Goal: Task Accomplishment & Management: Manage account settings

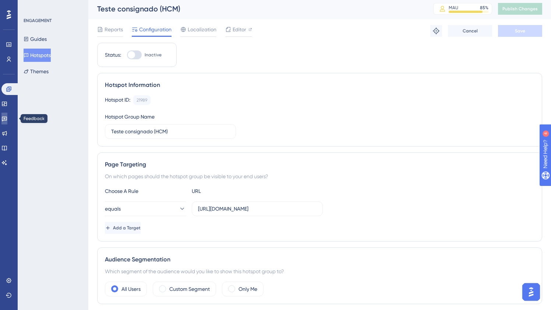
click at [7, 122] on link at bounding box center [4, 119] width 6 height 12
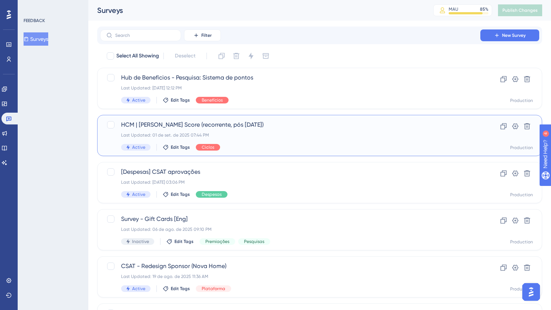
click at [248, 137] on div "Last Updated: 01 de set. de 2025 07:44 PM" at bounding box center [290, 135] width 338 height 6
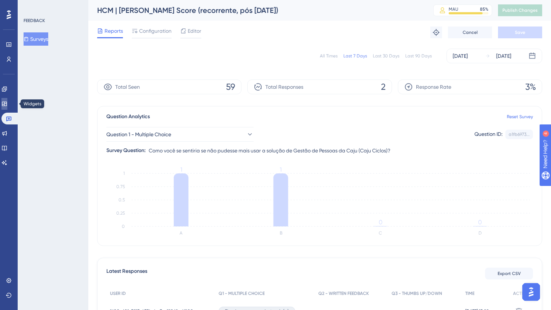
click at [7, 104] on icon at bounding box center [4, 104] width 6 height 6
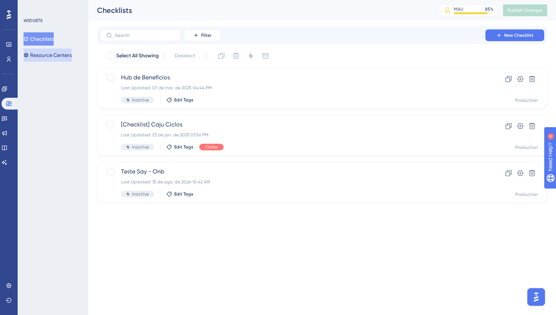
click at [53, 55] on button "Resource Centers" at bounding box center [48, 55] width 48 height 13
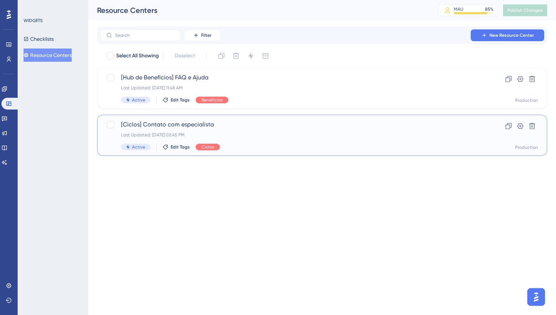
click at [177, 126] on span "[Ciclos] Contato com especialista" at bounding box center [293, 124] width 344 height 9
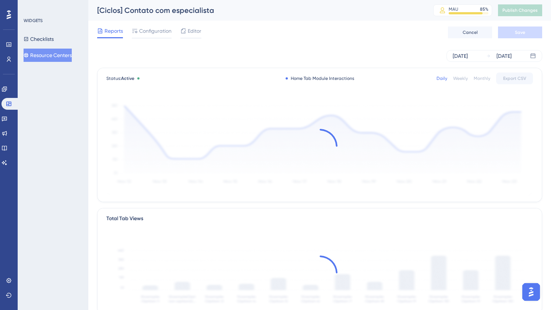
click at [112, 14] on div "[Ciclos] Contato com especialista" at bounding box center [256, 10] width 318 height 10
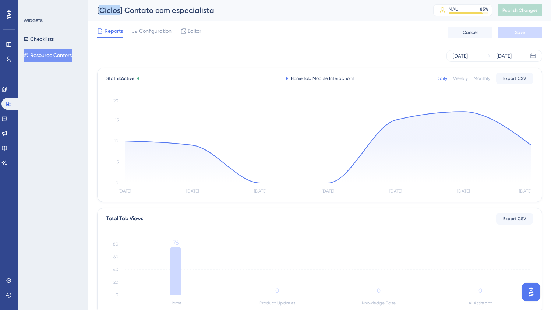
drag, startPoint x: 120, startPoint y: 11, endPoint x: 100, endPoint y: 11, distance: 19.5
click at [100, 11] on div "[Ciclos] Contato com especialista" at bounding box center [256, 10] width 318 height 10
click at [157, 31] on span "Configuration" at bounding box center [155, 30] width 32 height 9
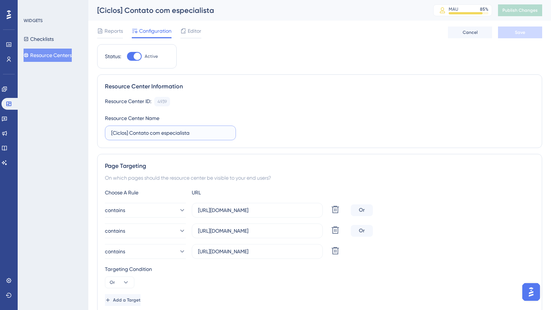
drag, startPoint x: 127, startPoint y: 132, endPoint x: 113, endPoint y: 131, distance: 14.0
click at [113, 131] on input "[Ciclos] Contato com especialista" at bounding box center [170, 133] width 118 height 8
drag, startPoint x: 127, startPoint y: 132, endPoint x: 234, endPoint y: 134, distance: 106.7
click at [234, 134] on label "[HCM] Contato com especialista" at bounding box center [170, 132] width 131 height 15
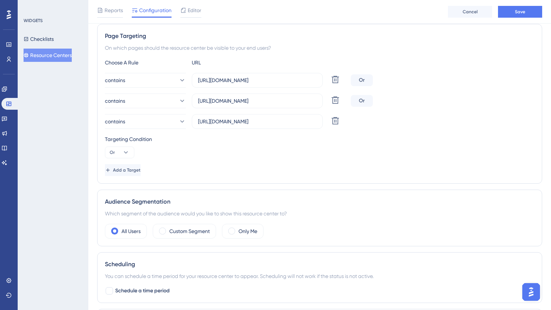
scroll to position [97, 0]
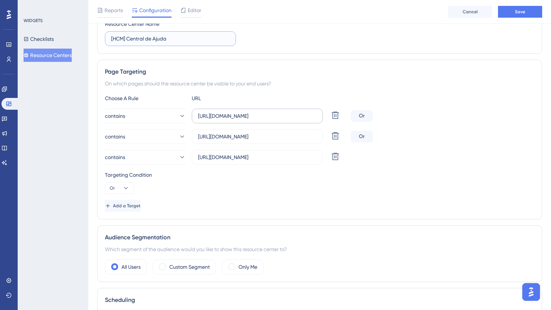
type input "[HCM] Central de Ajuda"
click at [264, 114] on input "[URL][DOMAIN_NAME]" at bounding box center [257, 116] width 118 height 8
click at [293, 115] on input "[URL][DOMAIN_NAME]" at bounding box center [257, 116] width 118 height 8
click at [138, 208] on span "Add a Target" at bounding box center [128, 206] width 28 height 6
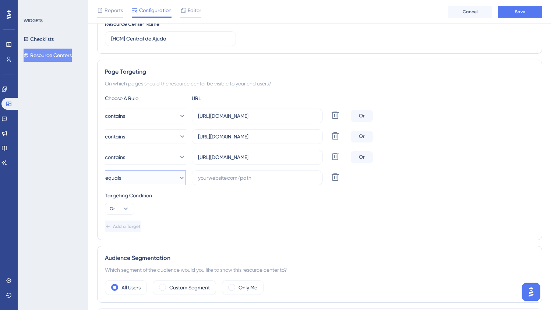
click at [121, 177] on span "equals" at bounding box center [113, 177] width 16 height 9
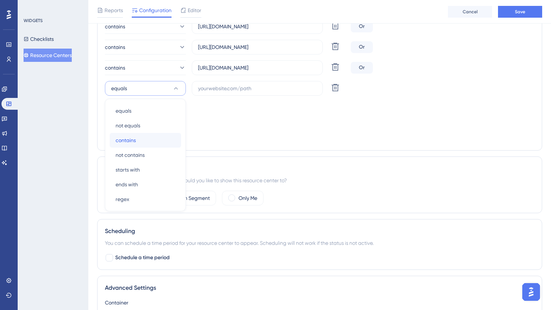
click at [150, 138] on div "contains contains" at bounding box center [146, 140] width 60 height 15
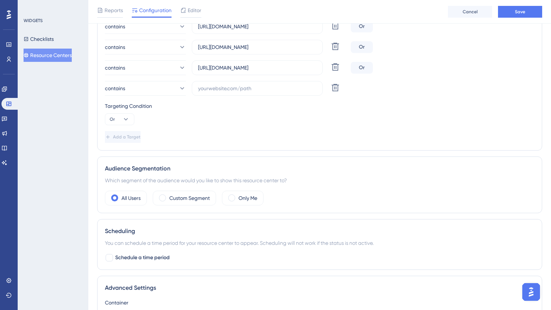
click at [228, 146] on div "Page Targeting On which pages should the resource center be visible to your end…" at bounding box center [319, 60] width 445 height 180
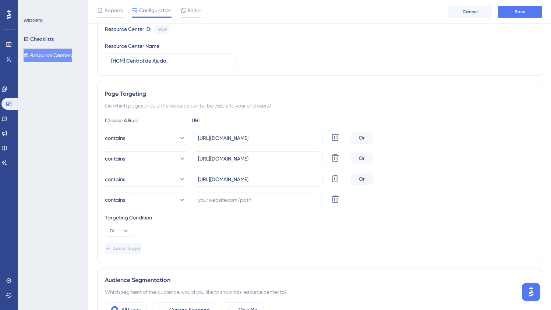
scroll to position [117, 0]
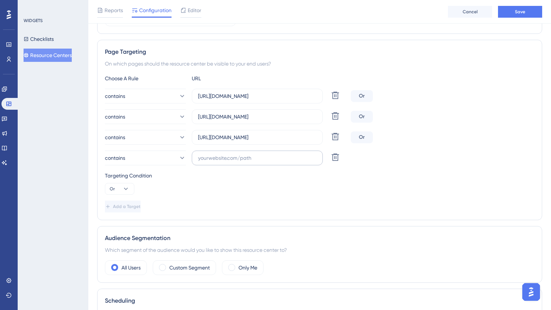
click at [221, 162] on label at bounding box center [257, 158] width 131 height 15
click at [221, 162] on input "text" at bounding box center [257, 158] width 118 height 8
paste input "[URL][DOMAIN_NAME]"
type input "[URL][DOMAIN_NAME]"
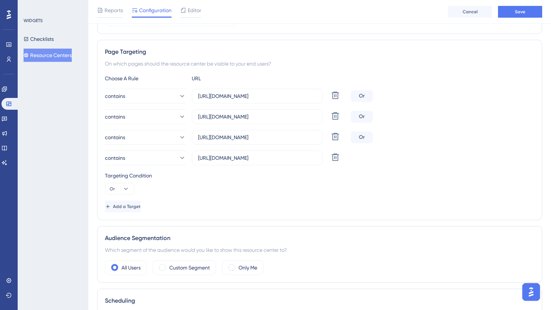
scroll to position [0, 0]
click at [293, 188] on div "Targeting Condition Or" at bounding box center [319, 183] width 429 height 24
drag, startPoint x: 300, startPoint y: 132, endPoint x: 395, endPoint y: 135, distance: 95.4
click at [395, 135] on div "contains [URL][DOMAIN_NAME] Delete Or" at bounding box center [319, 137] width 429 height 15
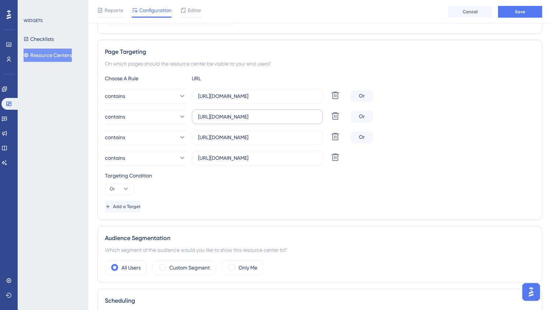
click at [301, 121] on label "[URL][DOMAIN_NAME]" at bounding box center [257, 116] width 131 height 15
click at [301, 121] on input "[URL][DOMAIN_NAME]" at bounding box center [257, 117] width 118 height 8
drag, startPoint x: 265, startPoint y: 118, endPoint x: 363, endPoint y: 116, distance: 98.3
click at [363, 116] on div "contains [URL][DOMAIN_NAME] Delete Or" at bounding box center [319, 116] width 429 height 15
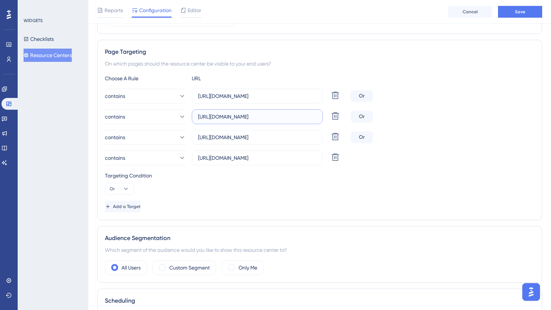
drag, startPoint x: 270, startPoint y: 114, endPoint x: 343, endPoint y: 114, distance: 73.2
click at [343, 114] on div "contains [URL][DOMAIN_NAME] Delete" at bounding box center [226, 116] width 243 height 15
click at [268, 119] on input "[URL][DOMAIN_NAME]" at bounding box center [257, 117] width 118 height 8
click at [256, 98] on input "[URL][DOMAIN_NAME]" at bounding box center [257, 96] width 118 height 8
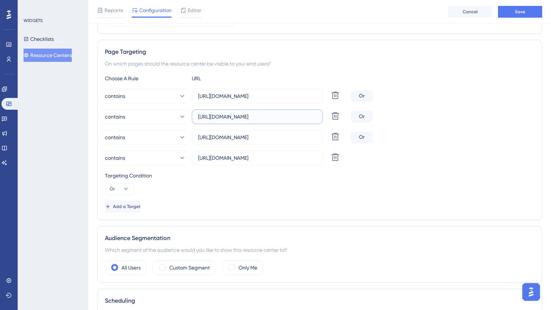
click at [250, 113] on input "[URL][DOMAIN_NAME]" at bounding box center [257, 117] width 118 height 8
click at [287, 123] on label "[URL][DOMAIN_NAME]" at bounding box center [257, 116] width 131 height 15
click at [287, 121] on input "[URL][DOMAIN_NAME]" at bounding box center [257, 117] width 118 height 8
click at [334, 100] on icon at bounding box center [335, 95] width 9 height 9
type input "[URL][DOMAIN_NAME]"
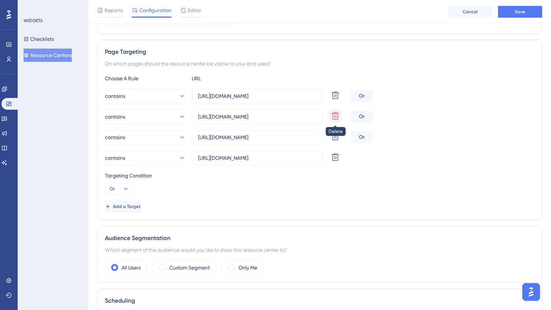
type input "[URL][DOMAIN_NAME]"
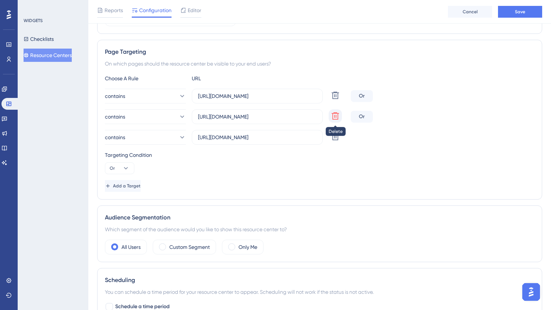
scroll to position [0, 15]
click at [334, 99] on icon at bounding box center [335, 95] width 7 height 7
type input "[URL][DOMAIN_NAME]"
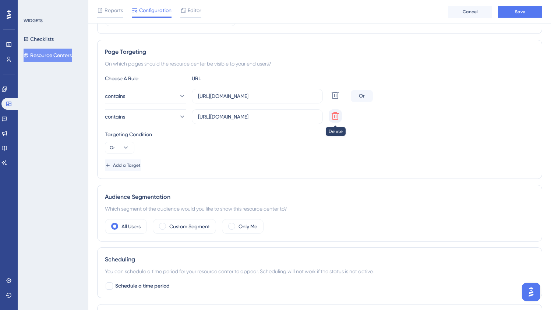
click at [334, 100] on icon at bounding box center [335, 95] width 9 height 9
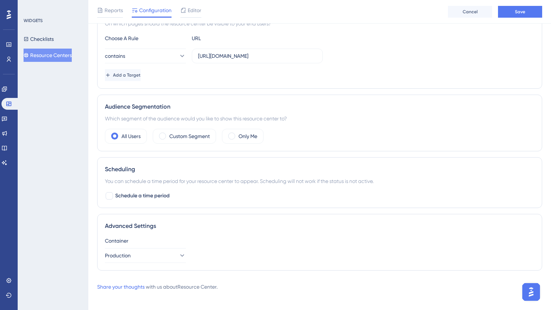
scroll to position [162, 0]
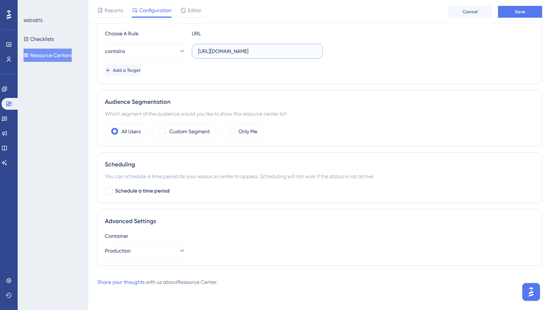
click at [269, 54] on input "[URL][DOMAIN_NAME]" at bounding box center [257, 51] width 118 height 8
click at [192, 10] on span "Editor" at bounding box center [195, 10] width 14 height 9
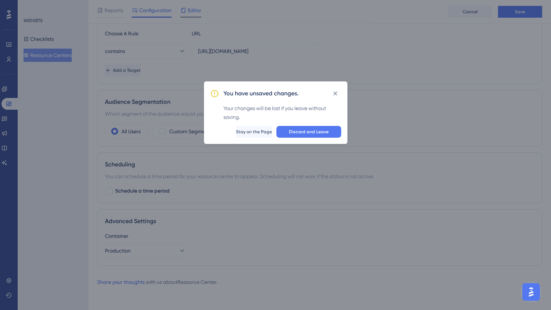
scroll to position [156, 0]
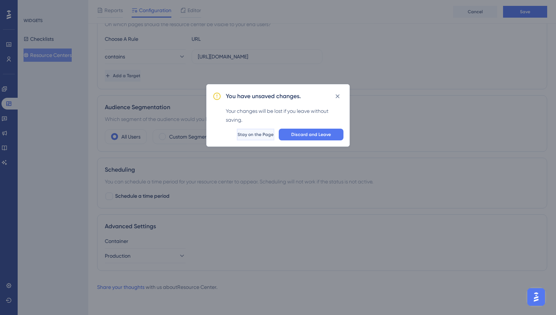
click at [251, 138] on button "Stay on the Page" at bounding box center [256, 135] width 38 height 12
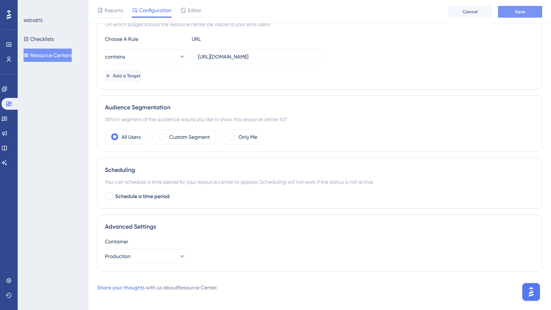
click at [515, 9] on span "Save" at bounding box center [520, 12] width 10 height 6
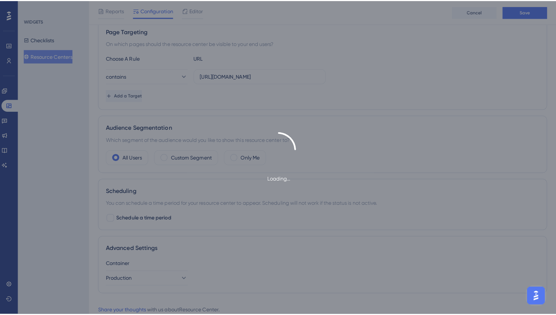
scroll to position [0, 0]
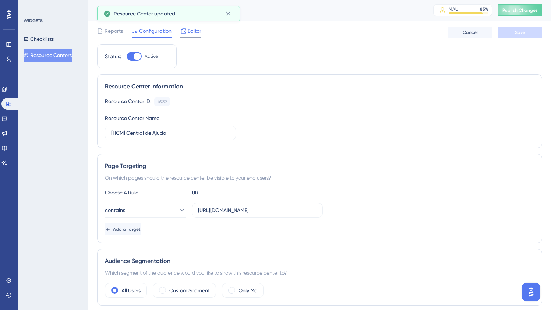
click at [193, 32] on span "Editor" at bounding box center [195, 30] width 14 height 9
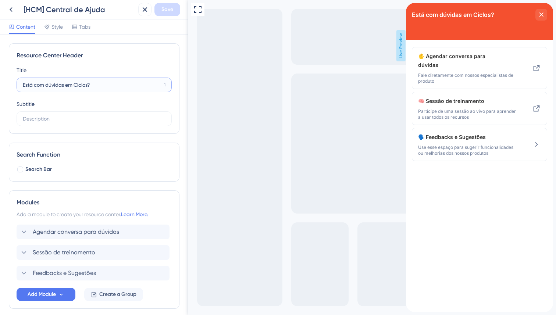
drag, startPoint x: 74, startPoint y: 84, endPoint x: 149, endPoint y: 88, distance: 74.4
click at [149, 88] on input "Está com dúvidas em Ciclos?" at bounding box center [92, 85] width 138 height 8
drag, startPoint x: 92, startPoint y: 85, endPoint x: 67, endPoint y: 84, distance: 25.0
click at [67, 84] on input "Está com dúvidas na soluçã" at bounding box center [92, 85] width 138 height 8
click at [114, 86] on input "Está com dúvidas na soluçã" at bounding box center [92, 85] width 138 height 8
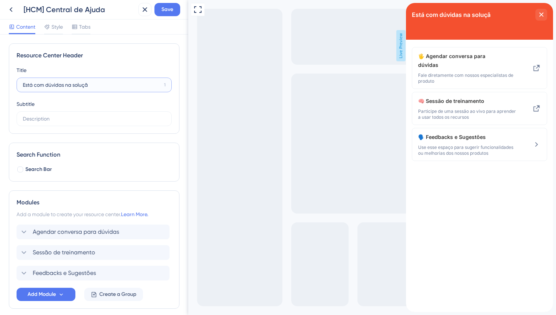
drag, startPoint x: 99, startPoint y: 83, endPoint x: 12, endPoint y: 79, distance: 87.7
click at [12, 79] on div "Resource Center Header Title Está com dúvidas na soluçã 1 Está com dúvidas na s…" at bounding box center [94, 88] width 171 height 91
click at [42, 85] on input "Dúvidas na Solução de Pessos" at bounding box center [91, 85] width 137 height 8
click at [100, 85] on input "Dúvida na Solução de Pessos" at bounding box center [92, 85] width 138 height 8
drag, startPoint x: 44, startPoint y: 85, endPoint x: 75, endPoint y: 87, distance: 31.4
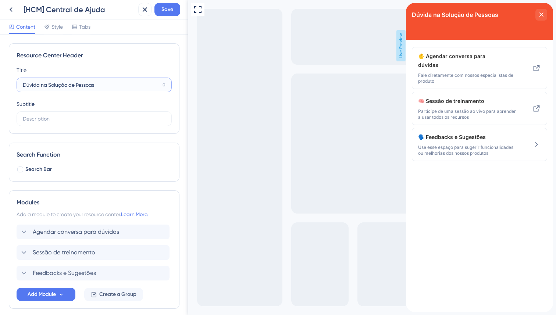
click at [75, 87] on input "Dúvida na Solução de Pessoas" at bounding box center [91, 85] width 137 height 8
type input "Dúvidas em Gestão Pessoas"
click at [90, 119] on input "text" at bounding box center [94, 119] width 143 height 8
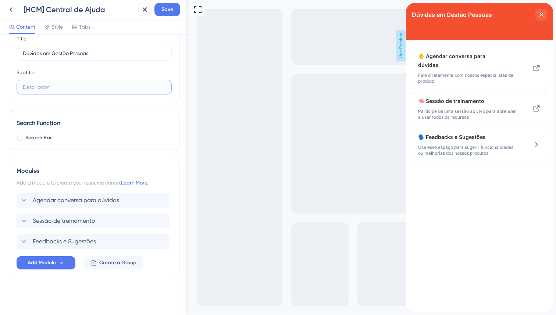
scroll to position [32, 0]
click at [35, 200] on span "Agendar conversa para dúvidas" at bounding box center [76, 200] width 86 height 9
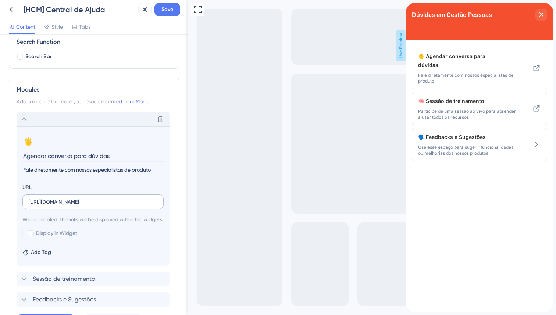
scroll to position [146, 0]
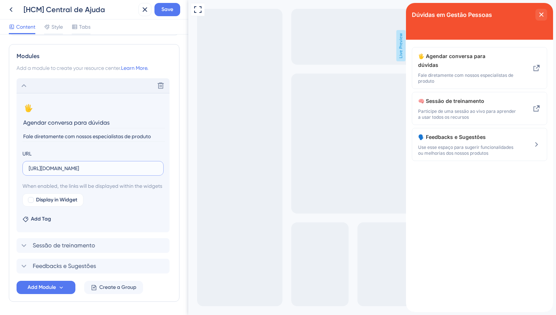
click at [82, 167] on input "[URL][DOMAIN_NAME]" at bounding box center [93, 168] width 129 height 8
click at [72, 120] on input "Agendar conversa para dúvidas" at bounding box center [93, 122] width 143 height 11
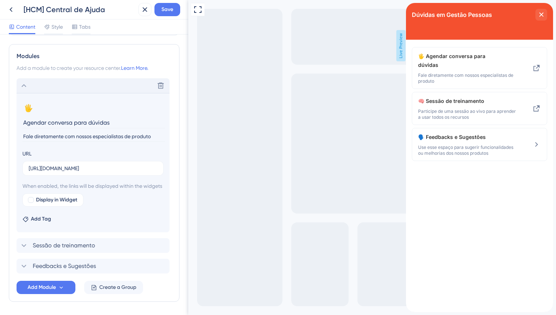
click at [72, 120] on input "Agendar conversa para dúvidas" at bounding box center [93, 122] width 143 height 11
click at [28, 112] on button "🖐️" at bounding box center [28, 108] width 12 height 12
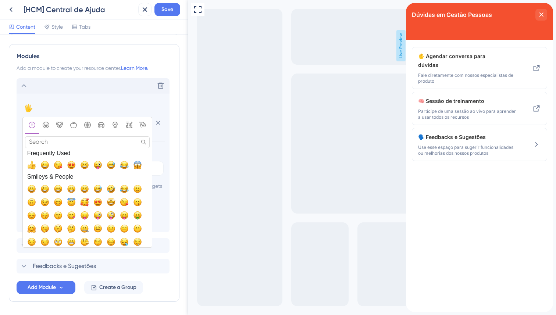
click at [68, 142] on input "Search" at bounding box center [87, 142] width 125 height 11
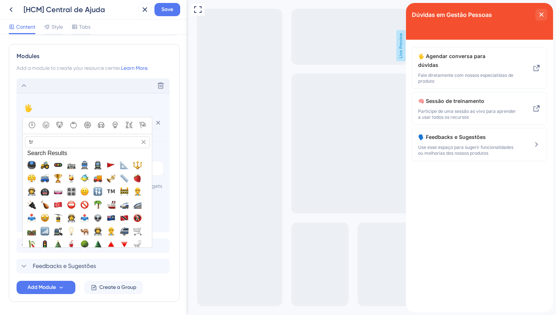
type input "t"
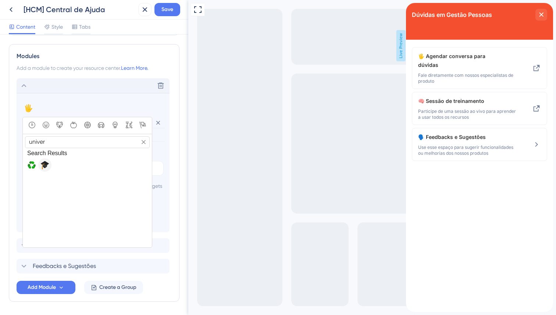
type input "univer"
click at [50, 163] on button "🎓, mortar_board" at bounding box center [44, 165] width 13 height 13
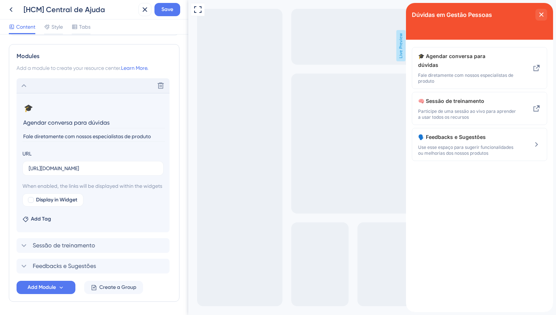
click at [76, 137] on input "Fale diretamente com nossos especialistas de produto" at bounding box center [93, 137] width 143 height 10
click at [62, 122] on input "Agendar conversa para dúvidas" at bounding box center [93, 122] width 143 height 11
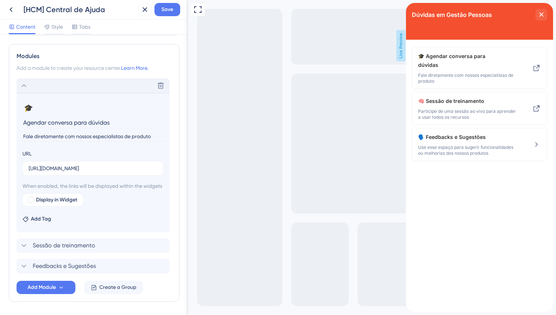
click at [62, 122] on input "Agendar conversa para dúvidas" at bounding box center [93, 122] width 143 height 11
type input "Conheça nossa central de conteúdo"
click at [56, 135] on input "Fale diretamente com nossos especialistas de produto" at bounding box center [93, 137] width 143 height 10
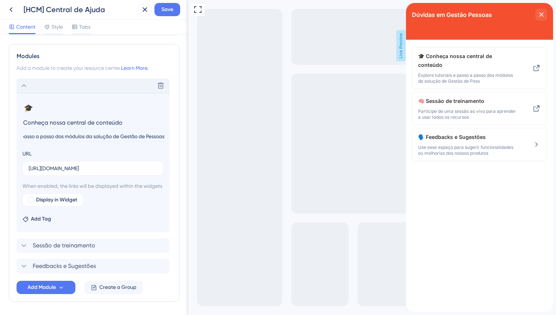
scroll to position [0, 49]
type input "Explore tutoriais e passo a passo dos módulos da solução de Gestão de Pessoas"
click at [101, 165] on input "[URL][DOMAIN_NAME]" at bounding box center [93, 168] width 129 height 8
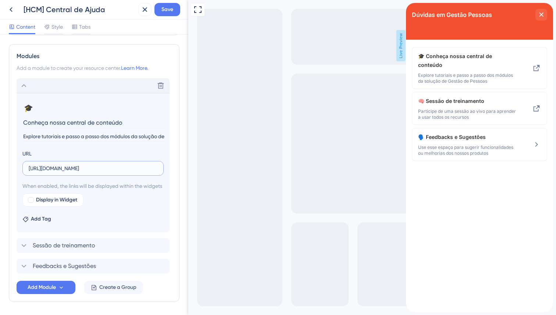
click at [101, 165] on input "[URL][DOMAIN_NAME]" at bounding box center [93, 168] width 129 height 8
paste input "[DOMAIN_NAME][URL]"
type input "[URL][DOMAIN_NAME]"
click at [109, 153] on div "URL [URL][DOMAIN_NAME]" at bounding box center [92, 162] width 141 height 26
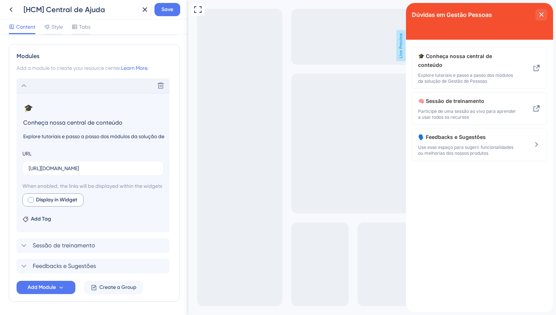
click at [39, 205] on span "Display in Widget" at bounding box center [56, 200] width 41 height 9
checkbox input "true"
click at [107, 205] on span "Preview" at bounding box center [112, 200] width 18 height 9
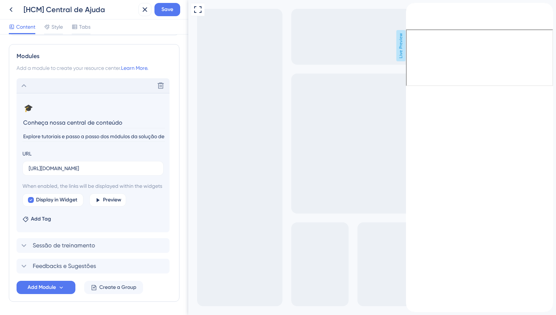
click at [418, 10] on div "back to header" at bounding box center [412, 6] width 12 height 7
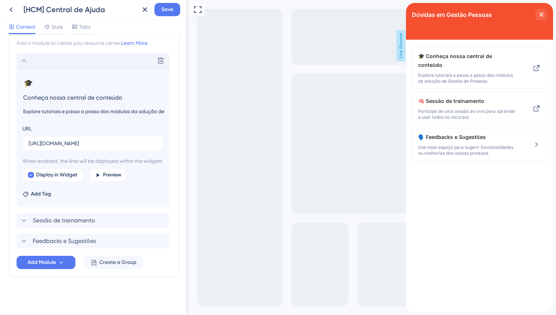
scroll to position [180, 0]
click at [22, 56] on icon at bounding box center [24, 60] width 9 height 9
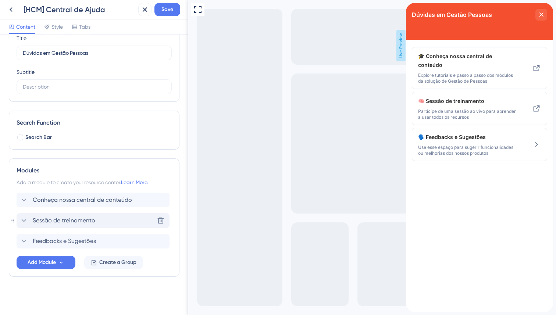
click at [59, 222] on span "Sessão de treinamento" at bounding box center [64, 220] width 63 height 9
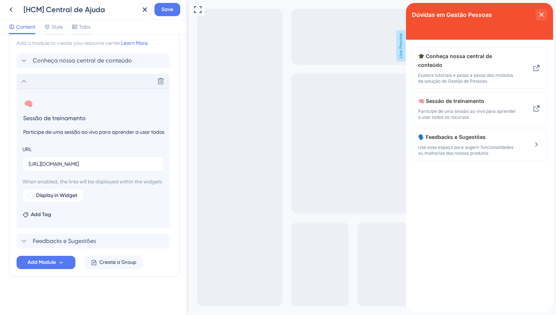
scroll to position [0, 29]
drag, startPoint x: 332, startPoint y: 122, endPoint x: 241, endPoint y: 120, distance: 91.3
click at [141, 131] on section "🧠 Change emoji Remove emoji Sessão de treinamento Participe de uma sessão ao vi…" at bounding box center [93, 158] width 153 height 139
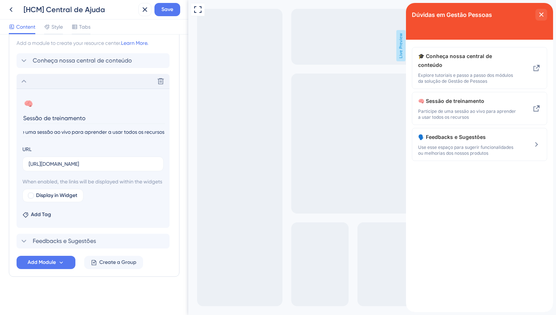
drag, startPoint x: 120, startPoint y: 121, endPoint x: 187, endPoint y: 121, distance: 67.0
click at [188, 121] on div "Resource Center Header Title Dúvidas em Gestão Pessoas 3 Dúvidas em Gestão Pess…" at bounding box center [94, 175] width 188 height 281
click at [102, 160] on input "[URL][DOMAIN_NAME]" at bounding box center [93, 164] width 129 height 8
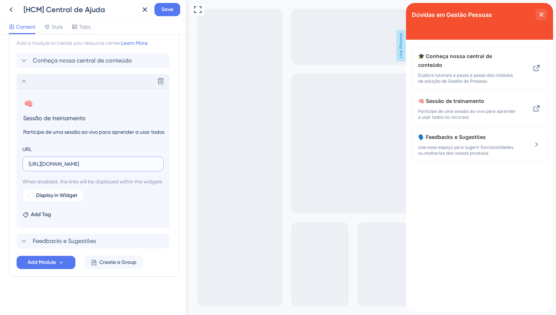
click at [102, 160] on input "[URL][DOMAIN_NAME]" at bounding box center [93, 164] width 129 height 8
click at [98, 160] on input "[URL][DOMAIN_NAME]" at bounding box center [93, 164] width 129 height 8
paste input "d/csz2-3jk-2vp"
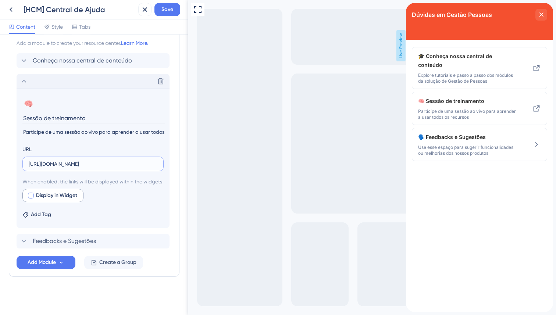
type input "[URL][DOMAIN_NAME]"
click at [32, 196] on div at bounding box center [31, 196] width 6 height 6
click at [19, 74] on div "Delete" at bounding box center [93, 81] width 153 height 15
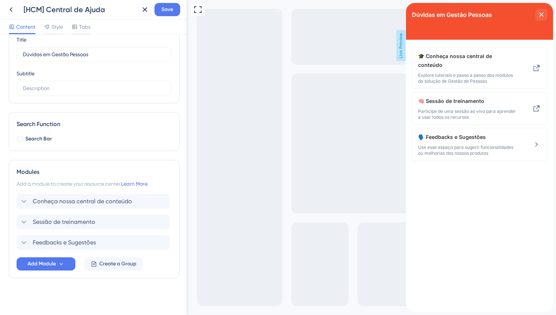
scroll to position [32, 0]
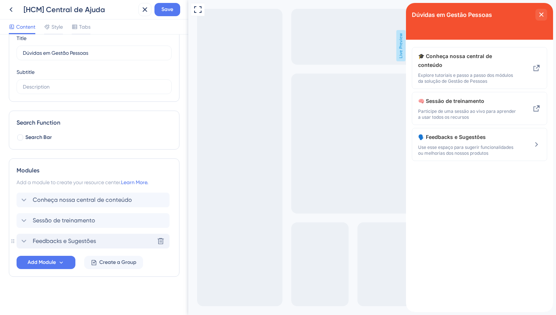
click at [60, 236] on div "Feedbacks e Sugestões Delete" at bounding box center [93, 241] width 153 height 15
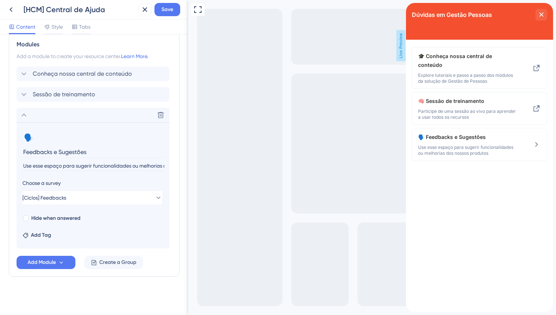
scroll to position [0, 0]
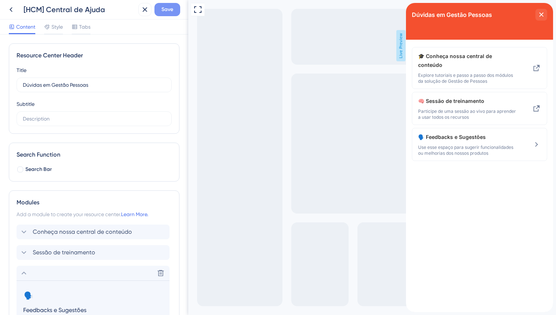
click at [166, 7] on span "Save" at bounding box center [168, 9] width 12 height 9
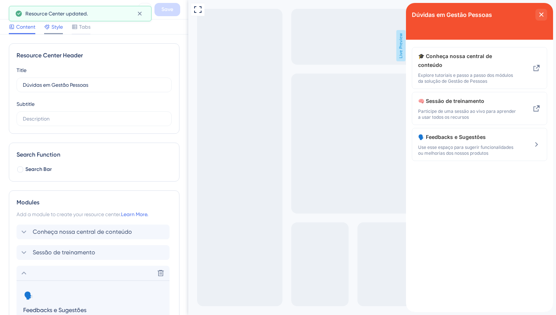
click at [55, 31] on span "Style" at bounding box center [57, 26] width 11 height 9
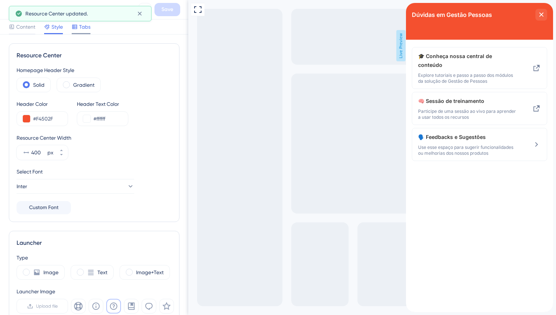
click at [85, 25] on span "Tabs" at bounding box center [84, 26] width 11 height 9
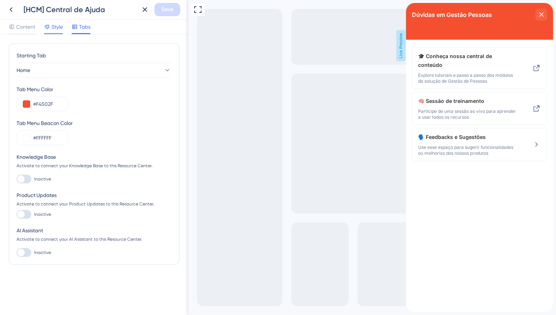
click at [55, 27] on span "Style" at bounding box center [57, 26] width 11 height 9
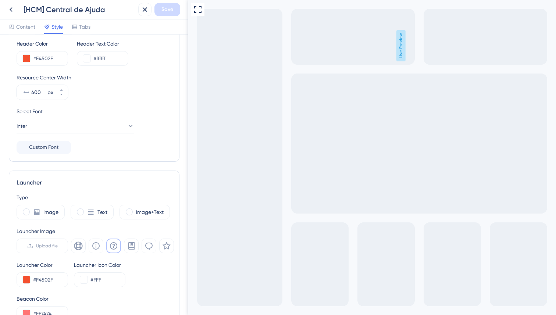
scroll to position [123, 0]
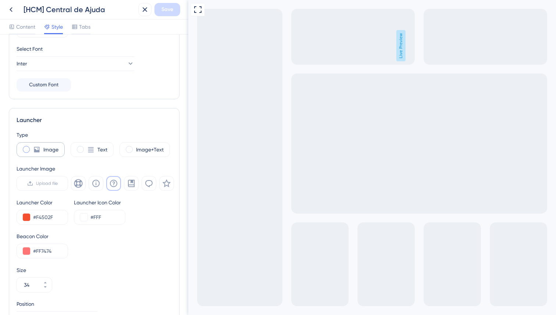
click at [28, 151] on span at bounding box center [26, 149] width 7 height 7
click at [32, 147] on input "radio" at bounding box center [32, 147] width 0 height 0
click at [28, 151] on span at bounding box center [26, 149] width 7 height 7
click at [32, 147] on input "radio" at bounding box center [32, 147] width 0 height 0
click at [95, 146] on div "Text" at bounding box center [92, 149] width 43 height 15
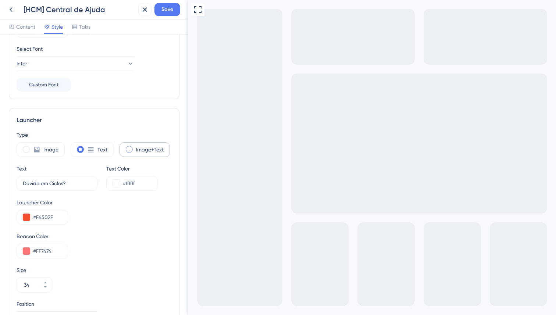
click at [149, 145] on label "Image+Text" at bounding box center [150, 149] width 28 height 9
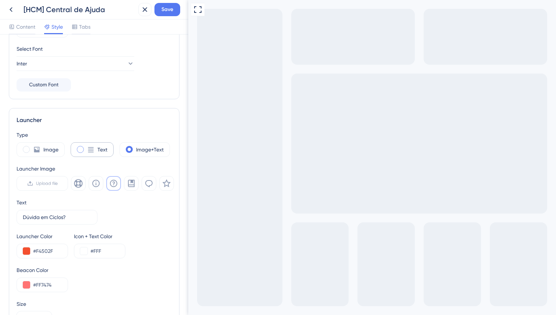
click at [94, 145] on div "Text" at bounding box center [92, 149] width 43 height 15
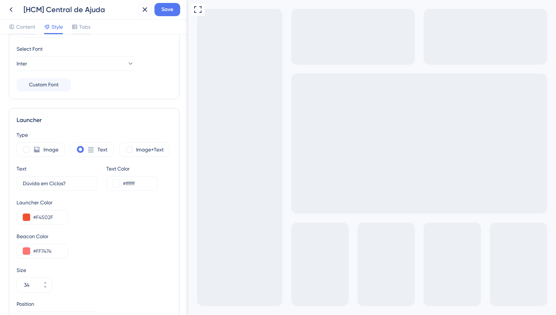
click at [115, 145] on div "Image Text Image+Text" at bounding box center [94, 149] width 155 height 15
click at [51, 151] on label "Image" at bounding box center [50, 149] width 15 height 9
click at [99, 151] on label "Text" at bounding box center [103, 149] width 10 height 9
type input "34"
click at [151, 149] on label "Image+Text" at bounding box center [150, 149] width 28 height 9
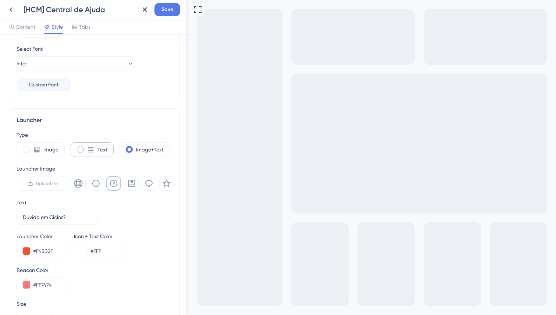
click at [102, 150] on label "Text" at bounding box center [103, 149] width 10 height 9
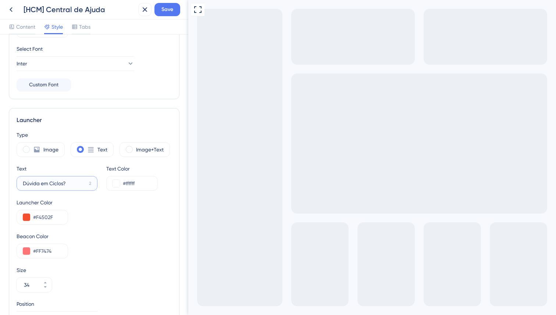
click at [56, 184] on input "Dúvida em Ciclos?" at bounding box center [54, 184] width 63 height 8
drag, startPoint x: 64, startPoint y: 183, endPoint x: 49, endPoint y: 185, distance: 15.3
click at [49, 185] on input "Dúvida em Ciclos?" at bounding box center [54, 184] width 63 height 8
click at [51, 185] on input "Dúvida em Ciclos?" at bounding box center [54, 184] width 63 height 8
drag, startPoint x: 64, startPoint y: 183, endPoint x: 21, endPoint y: 186, distance: 42.8
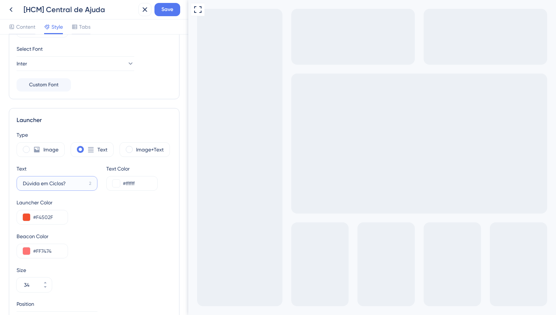
click at [21, 186] on label "Dúvida em Ciclos? 2" at bounding box center [57, 183] width 81 height 15
click at [77, 181] on input "Dúvida em Ciclos?" at bounding box center [54, 184] width 63 height 8
click at [81, 183] on input "Dúvida em Ciclos?" at bounding box center [54, 184] width 63 height 8
drag, startPoint x: 38, startPoint y: 184, endPoint x: 18, endPoint y: 185, distance: 20.2
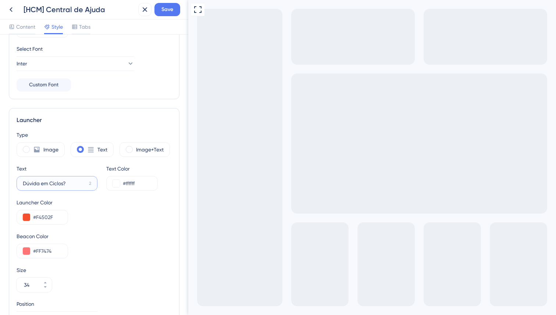
click at [18, 185] on label "Dúvida em Ciclos? 2" at bounding box center [57, 183] width 81 height 15
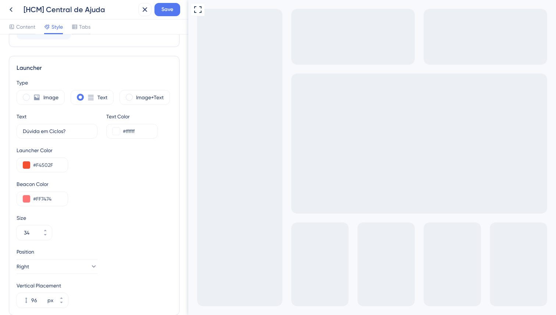
scroll to position [178, 0]
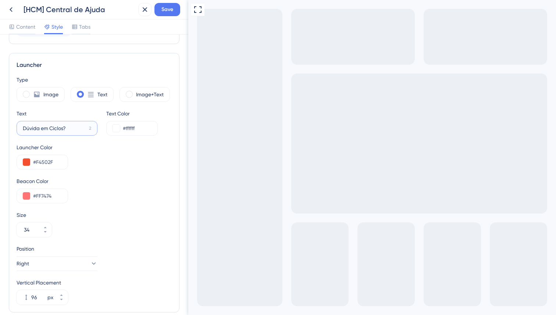
click at [68, 128] on input "Dúvida em Ciclos?" at bounding box center [54, 128] width 63 height 8
click at [44, 129] on input "Pessoas: dúvidas?" at bounding box center [54, 128] width 63 height 8
drag, startPoint x: 44, startPoint y: 128, endPoint x: 63, endPoint y: 129, distance: 18.8
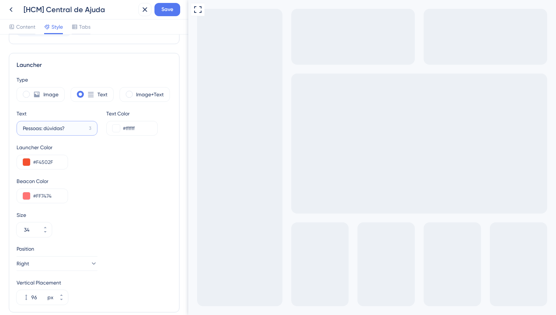
click at [63, 129] on input "Pessoas: dúvidas?" at bounding box center [54, 128] width 63 height 8
click at [44, 131] on input "Pessoas: ajuda?" at bounding box center [54, 128] width 63 height 8
drag, startPoint x: 69, startPoint y: 128, endPoint x: 15, endPoint y: 127, distance: 53.4
click at [15, 127] on div "Launcher Type Image Text Image+Text Text Pessoas: ajuda? 5 Text Color #ffffff L…" at bounding box center [94, 183] width 171 height 260
type input "G"
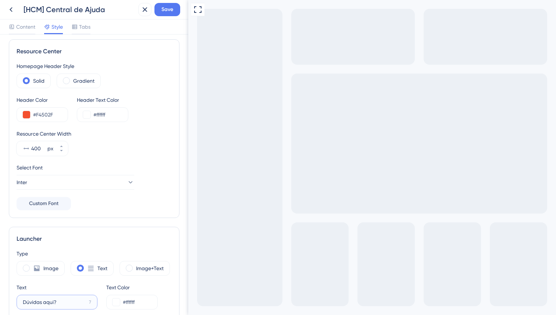
scroll to position [0, 0]
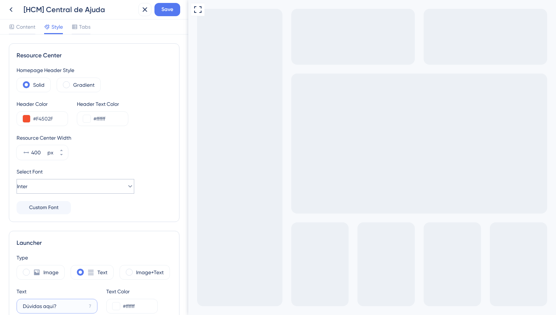
type input "Dúvidas aqui?"
click at [118, 187] on button "Inter" at bounding box center [76, 186] width 118 height 15
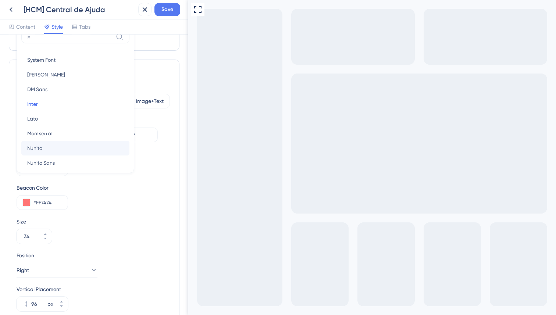
scroll to position [171, 0]
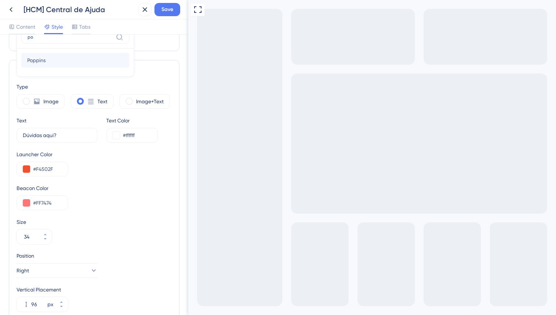
type input "po"
click at [70, 59] on button "Poppins Poppins" at bounding box center [75, 60] width 108 height 15
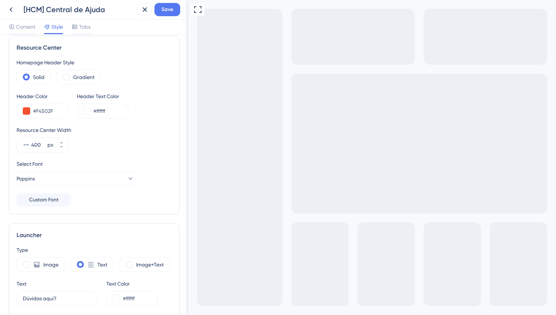
scroll to position [0, 0]
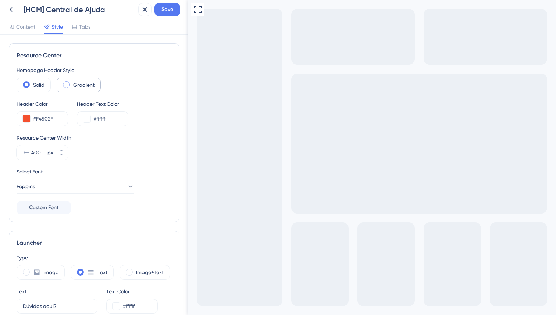
click at [86, 88] on label "Gradient" at bounding box center [83, 85] width 21 height 9
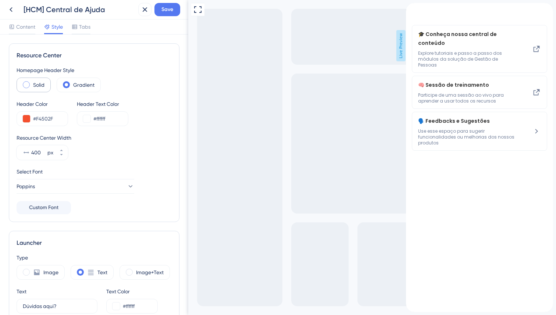
click at [39, 87] on label "Solid" at bounding box center [38, 85] width 11 height 9
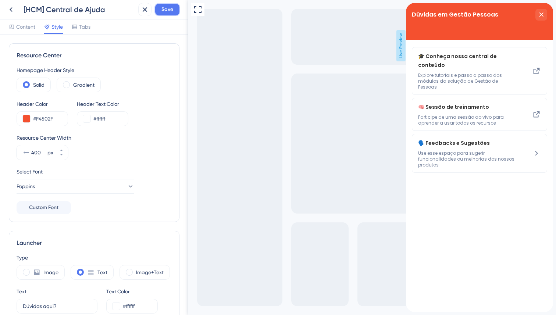
click at [166, 13] on span "Save" at bounding box center [168, 9] width 12 height 9
click at [40, 152] on input "400" at bounding box center [38, 152] width 15 height 9
click at [63, 154] on icon at bounding box center [61, 155] width 4 height 4
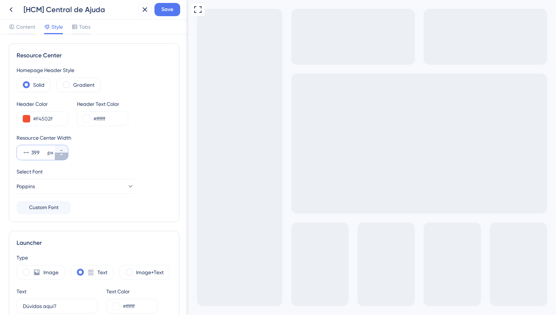
click at [63, 154] on icon at bounding box center [61, 155] width 4 height 4
click at [62, 154] on icon at bounding box center [61, 155] width 4 height 4
click at [33, 154] on input "395" at bounding box center [38, 152] width 15 height 9
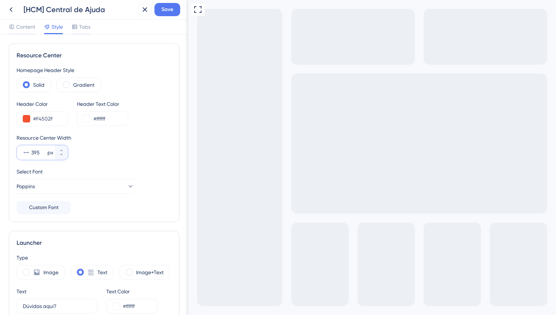
click at [33, 154] on input "395" at bounding box center [38, 152] width 15 height 9
click at [169, 11] on span "Save" at bounding box center [168, 9] width 12 height 9
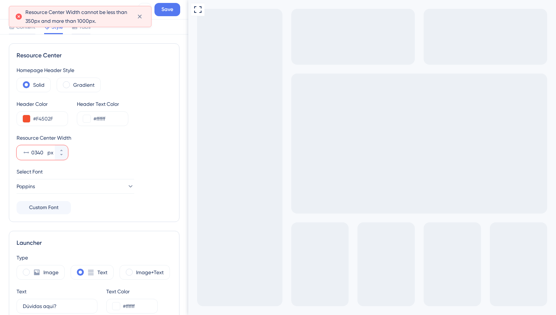
click at [40, 154] on input "0340" at bounding box center [38, 152] width 15 height 9
click at [59, 149] on button "0340 px" at bounding box center [61, 148] width 13 height 7
click at [59, 149] on button "341 px" at bounding box center [61, 148] width 13 height 7
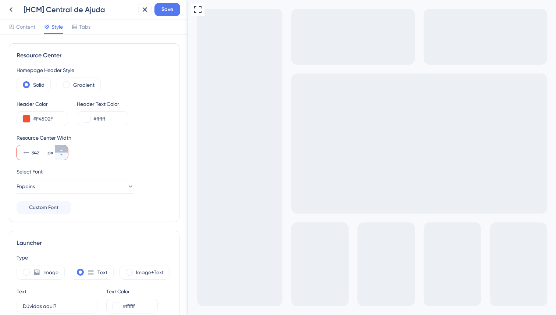
click at [59, 149] on button "342 px" at bounding box center [61, 148] width 13 height 7
click at [59, 149] on button "343 px" at bounding box center [61, 148] width 13 height 7
click at [59, 149] on button "344 px" at bounding box center [61, 148] width 13 height 7
click at [59, 149] on button "345 px" at bounding box center [61, 148] width 13 height 7
click at [59, 149] on button "346 px" at bounding box center [61, 148] width 13 height 7
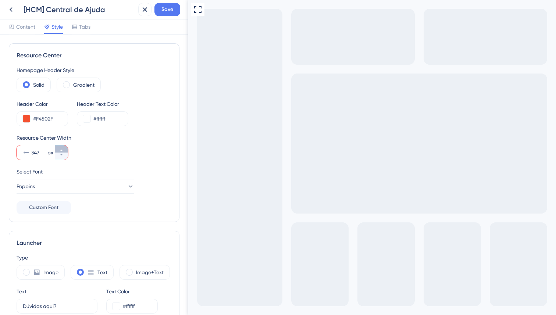
click at [59, 149] on button "347 px" at bounding box center [61, 148] width 13 height 7
click at [59, 149] on button "348 px" at bounding box center [61, 148] width 13 height 7
click at [59, 149] on button "349 px" at bounding box center [61, 148] width 13 height 7
drag, startPoint x: 38, startPoint y: 150, endPoint x: 21, endPoint y: 149, distance: 16.6
click at [23, 149] on div "350 px" at bounding box center [36, 152] width 38 height 15
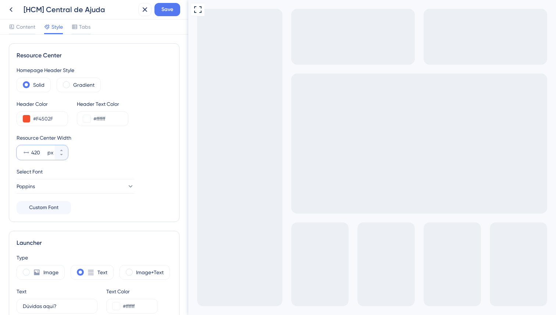
type input "420"
click at [168, 10] on span "Save" at bounding box center [168, 9] width 12 height 9
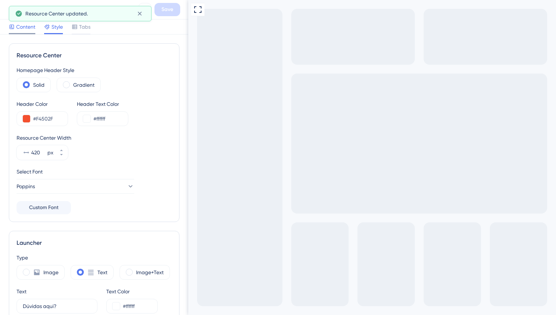
click at [29, 29] on span "Content" at bounding box center [25, 26] width 19 height 9
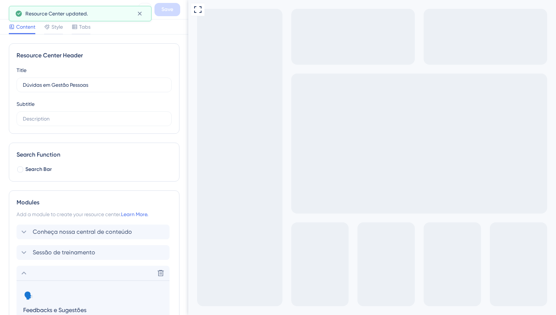
drag, startPoint x: 26, startPoint y: 271, endPoint x: 176, endPoint y: 232, distance: 154.7
click at [26, 270] on icon at bounding box center [24, 273] width 9 height 9
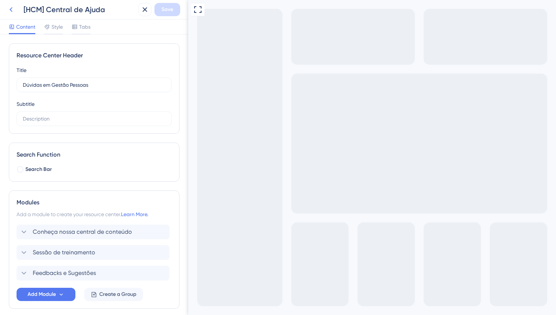
click at [12, 10] on icon at bounding box center [11, 9] width 9 height 9
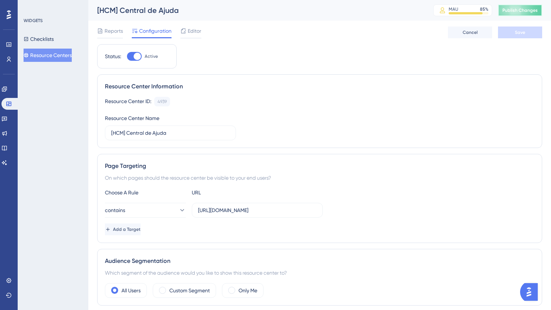
click at [528, 8] on span "Publish Changes" at bounding box center [519, 10] width 35 height 6
click at [194, 30] on span "Editor" at bounding box center [195, 30] width 14 height 9
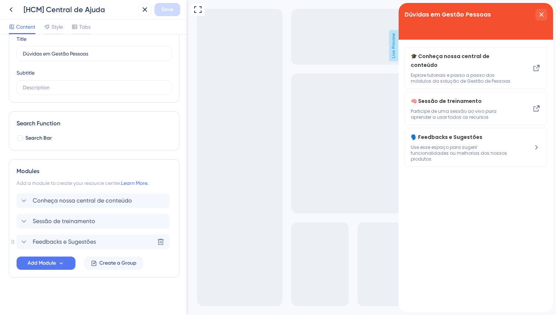
scroll to position [32, 0]
click at [93, 250] on div "Conheça nossa central de conteúdo Sessão de treinamento Feedbacks e Sugestões A…" at bounding box center [94, 231] width 155 height 77
click at [97, 244] on div "Feedbacks e Sugestões Delete" at bounding box center [93, 241] width 153 height 15
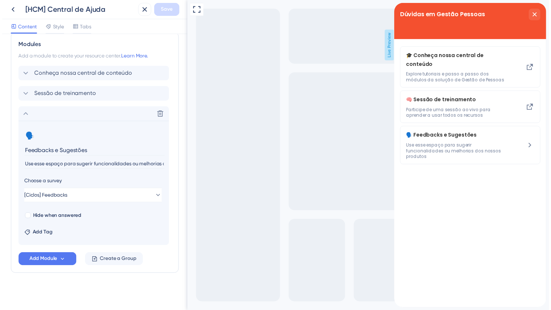
scroll to position [158, 0]
drag, startPoint x: 25, startPoint y: 167, endPoint x: 144, endPoint y: 176, distance: 119.2
click at [144, 176] on section "🗣️ Change emoji Remove emoji Feedbacks e Sugestões Use esse espaço para sugerir…" at bounding box center [93, 186] width 153 height 126
click at [540, 11] on div "close resource center" at bounding box center [542, 15] width 12 height 12
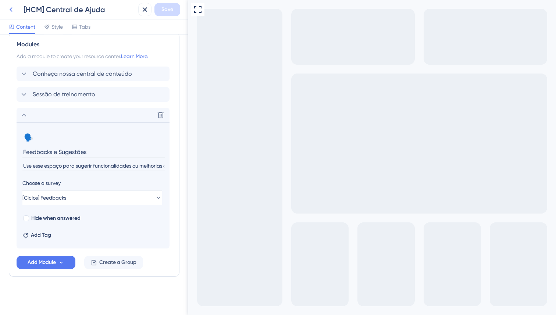
click at [14, 9] on icon at bounding box center [11, 9] width 9 height 9
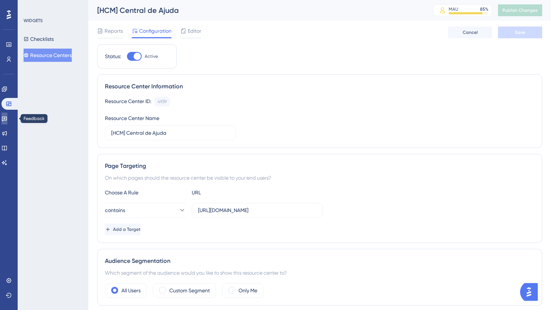
click at [7, 122] on link at bounding box center [4, 119] width 6 height 12
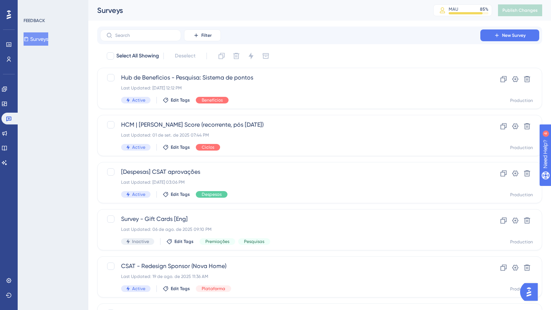
click at [153, 42] on div "Filter New Survey" at bounding box center [319, 35] width 445 height 18
click at [154, 40] on label at bounding box center [140, 35] width 81 height 12
click at [154, 38] on input "text" at bounding box center [145, 35] width 60 height 5
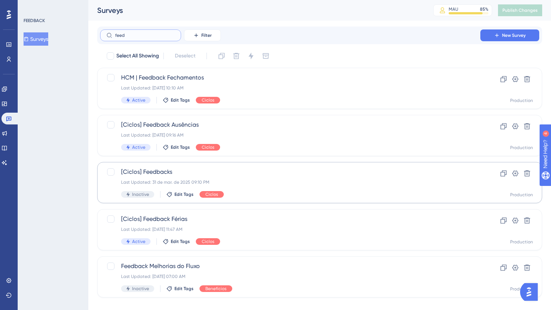
type input "feed"
click at [292, 183] on div "Last Updated: 31 de mar. de 2025 09:10 PM" at bounding box center [290, 182] width 338 height 6
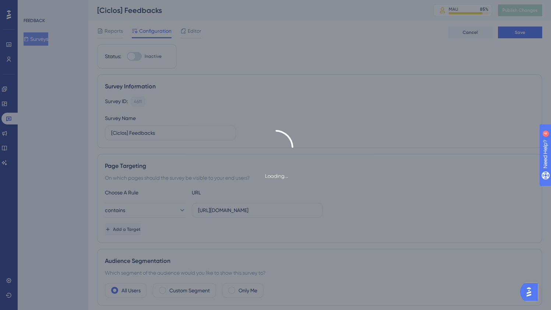
click at [308, 213] on div "Loading..." at bounding box center [275, 155] width 551 height 310
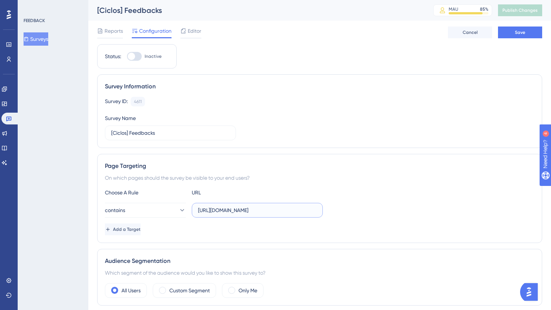
click at [315, 208] on input "[URL][DOMAIN_NAME]" at bounding box center [257, 210] width 118 height 8
click at [220, 212] on input "[URL][DOMAIN_NAME]" at bounding box center [257, 210] width 118 height 8
paste input "onboarding/"
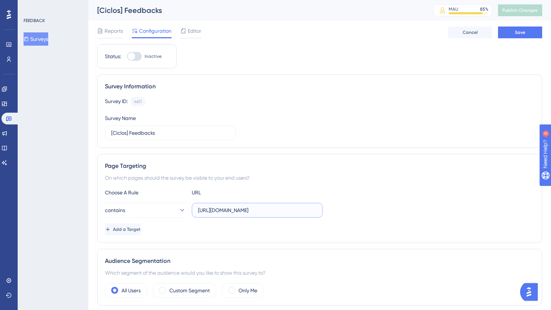
type input "[URL][DOMAIN_NAME]"
click at [139, 56] on div at bounding box center [134, 56] width 15 height 9
click at [127, 56] on input "Inactive" at bounding box center [127, 56] width 0 height 0
checkbox input "true"
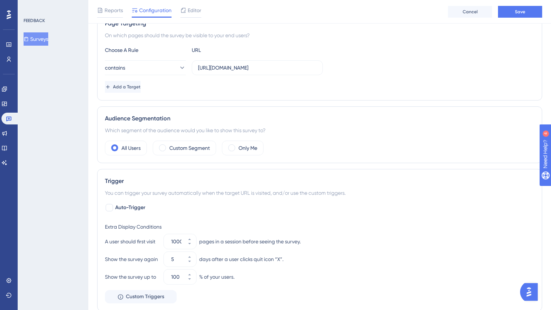
scroll to position [240, 0]
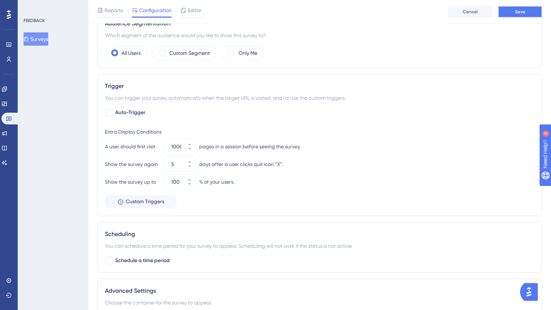
click at [513, 9] on button "Save" at bounding box center [520, 12] width 44 height 12
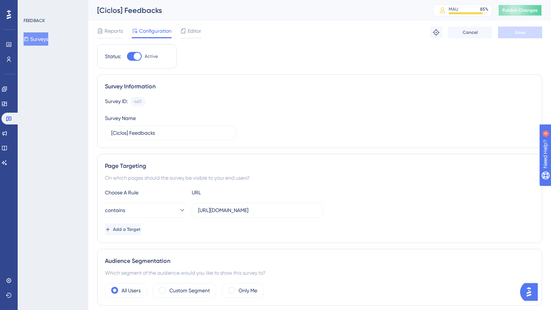
click at [534, 11] on span "Publish Changes" at bounding box center [519, 10] width 35 height 6
click at [190, 32] on span "Editor" at bounding box center [195, 30] width 14 height 9
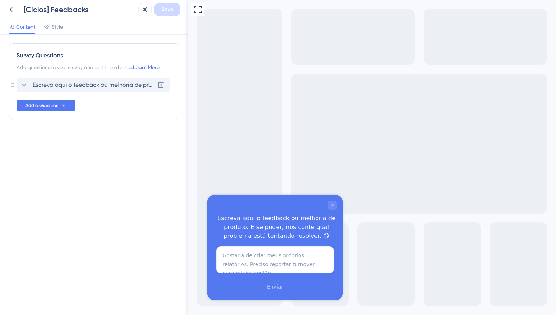
click at [35, 85] on span "Escreva aqui o feedback ou melhoria de produto. E se puder, nos conte qual prob…" at bounding box center [93, 85] width 121 height 9
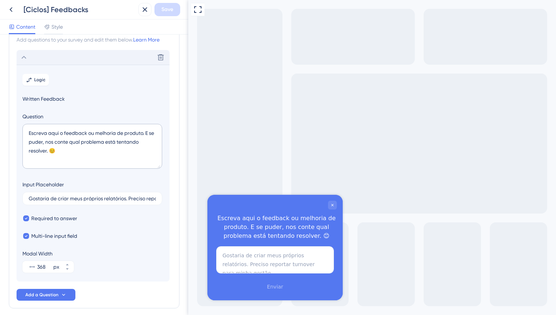
scroll to position [43, 0]
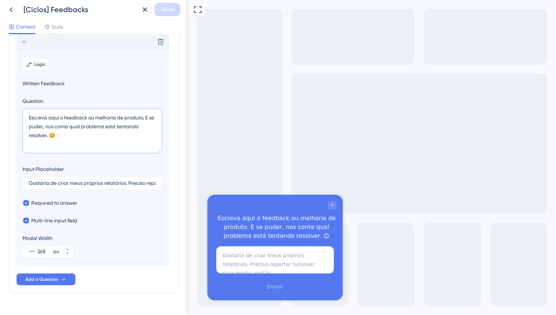
click at [85, 127] on textarea "Escreva aqui o feedback ou melhoria de produto. E se puder, nos conte qual prob…" at bounding box center [92, 131] width 140 height 45
paste textarea "Compartilhe seu feedback ou sugestão de melhoria. E, se puder, nos conte qual p…"
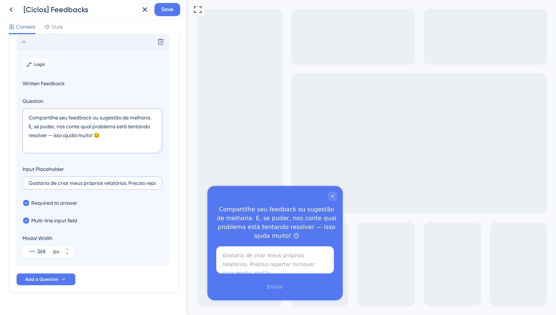
type textarea "Compartilhe seu feedback ou sugestão de melhoria. E, se puder, nos conte qual p…"
drag, startPoint x: 297, startPoint y: 184, endPoint x: 198, endPoint y: 191, distance: 99.3
click at [113, 213] on section "Logic Written Feedback Question Compartilhe seu feedback ou sugestão de melhori…" at bounding box center [93, 157] width 153 height 217
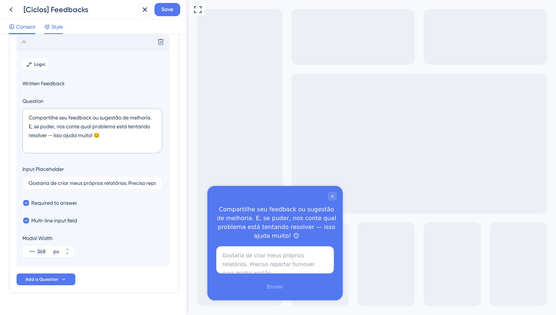
click at [54, 29] on span "Style" at bounding box center [57, 26] width 11 height 9
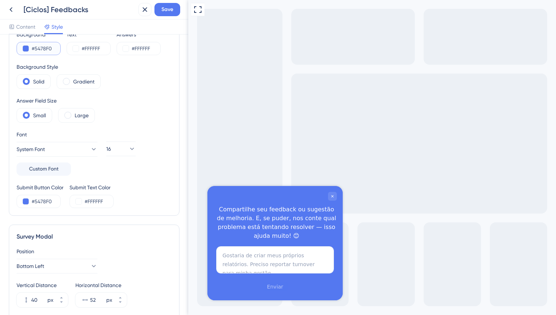
click at [43, 45] on input "#5478F0" at bounding box center [47, 48] width 30 height 9
click at [46, 49] on input "#5478F0" at bounding box center [47, 48] width 30 height 9
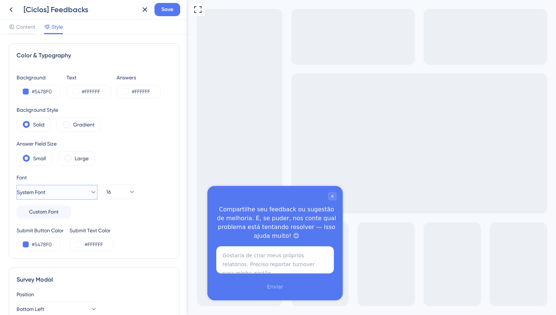
click at [80, 191] on button "System Font" at bounding box center [57, 192] width 81 height 15
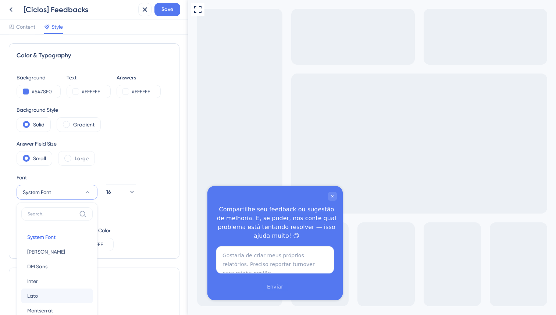
scroll to position [102, 0]
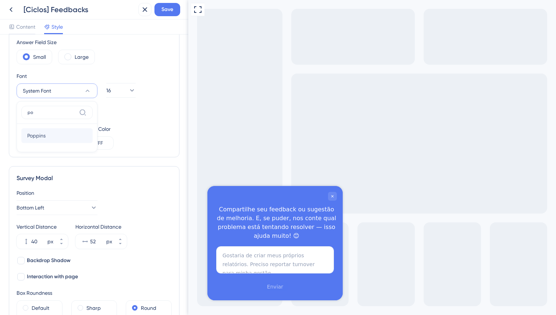
type input "po"
click at [54, 134] on button "Poppins Poppins" at bounding box center [56, 135] width 71 height 15
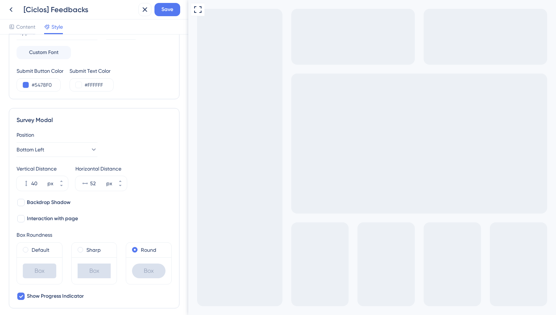
scroll to position [162, 0]
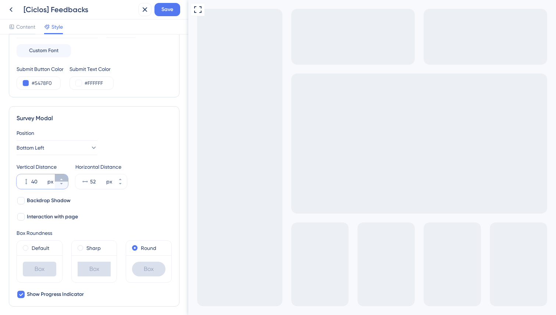
click at [60, 178] on icon at bounding box center [61, 179] width 4 height 4
click at [61, 180] on icon at bounding box center [61, 179] width 3 height 1
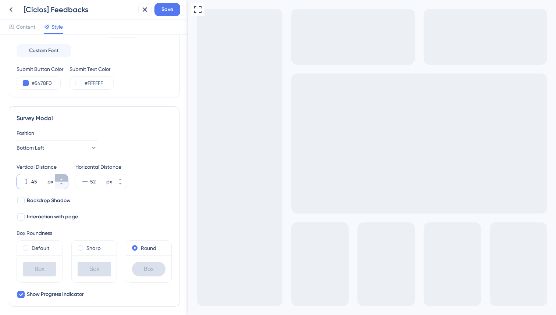
click at [61, 180] on icon at bounding box center [61, 179] width 3 height 1
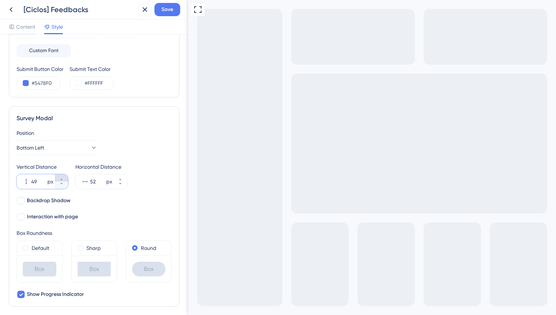
type input "50"
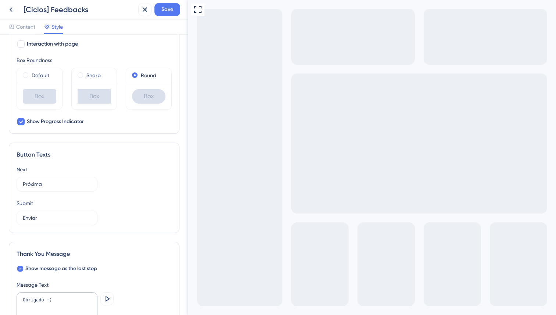
scroll to position [296, 0]
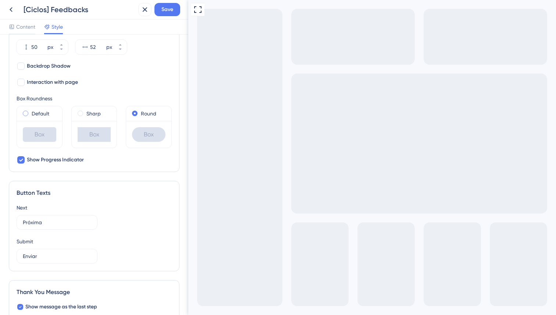
click at [26, 114] on span at bounding box center [26, 114] width 6 height 6
click at [31, 112] on input "radio" at bounding box center [31, 112] width 0 height 0
click at [135, 113] on div "Round" at bounding box center [148, 113] width 33 height 9
click at [91, 114] on label "Sharp" at bounding box center [93, 113] width 14 height 9
click at [36, 116] on label "Default" at bounding box center [41, 113] width 18 height 9
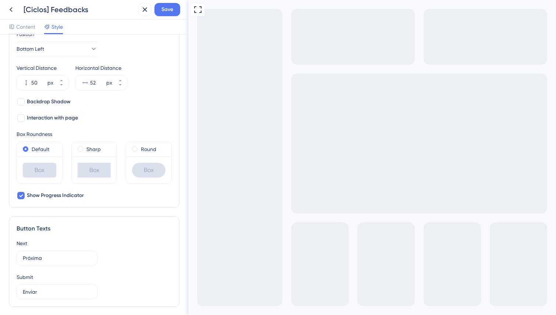
scroll to position [236, 0]
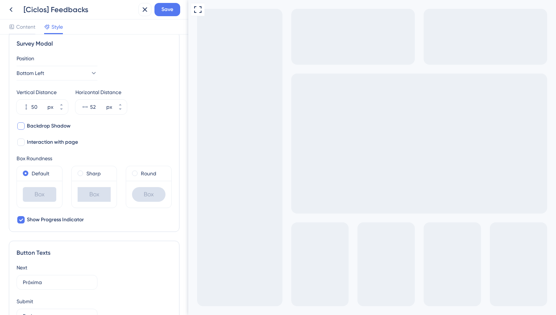
click at [60, 129] on span "Backdrop Shadow" at bounding box center [49, 126] width 44 height 9
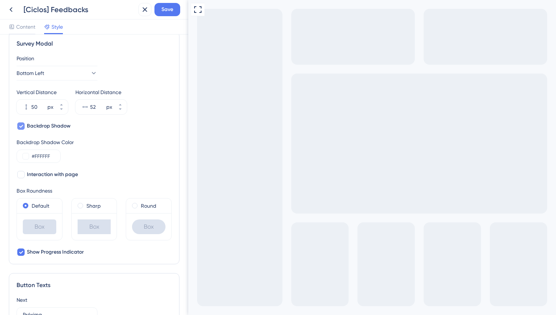
click at [60, 129] on span "Backdrop Shadow" at bounding box center [49, 126] width 44 height 9
checkbox input "false"
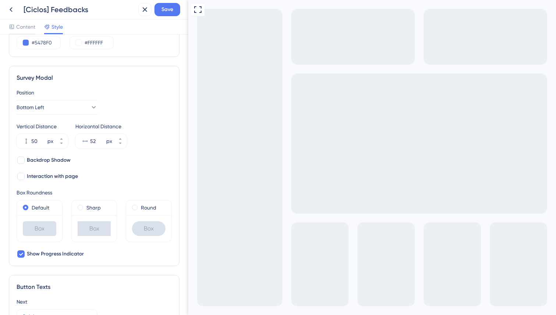
scroll to position [191, 0]
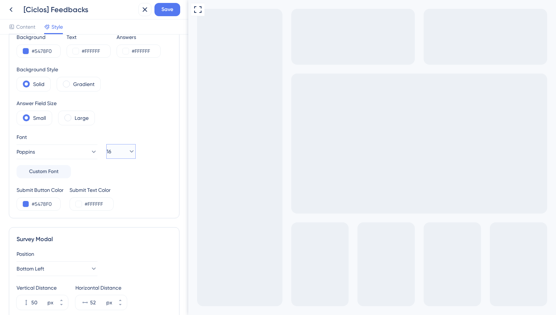
click at [122, 148] on button "16" at bounding box center [120, 151] width 29 height 15
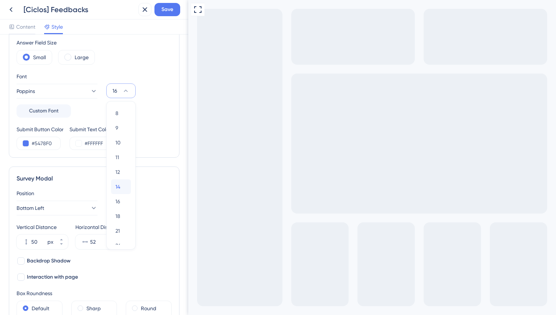
click at [119, 184] on span "14" at bounding box center [118, 187] width 5 height 9
click at [127, 96] on button "14" at bounding box center [120, 91] width 29 height 15
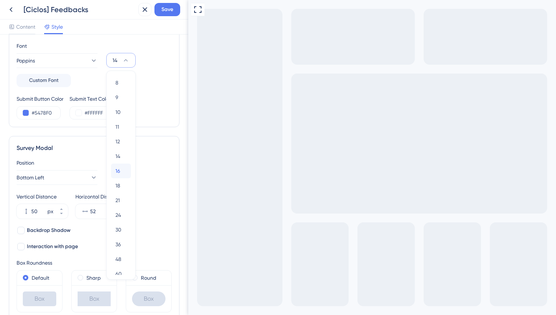
click at [120, 170] on span "16" at bounding box center [118, 171] width 5 height 9
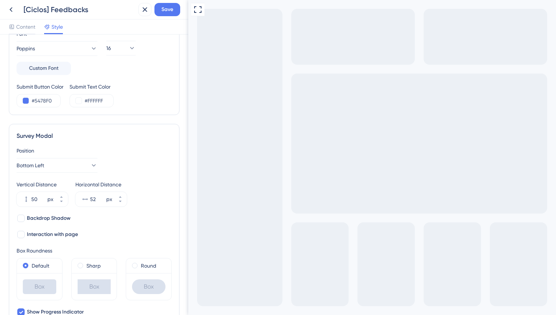
scroll to position [146, 0]
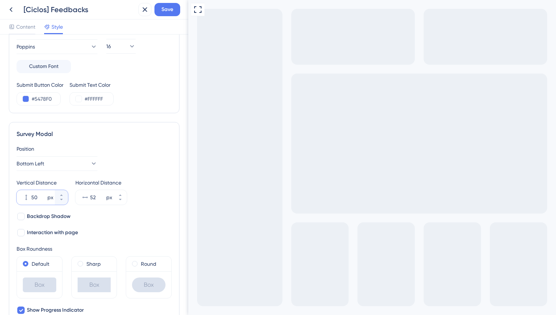
click at [36, 198] on input "50" at bounding box center [38, 197] width 15 height 9
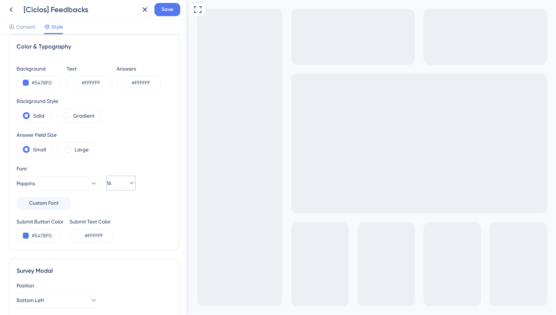
scroll to position [0, 0]
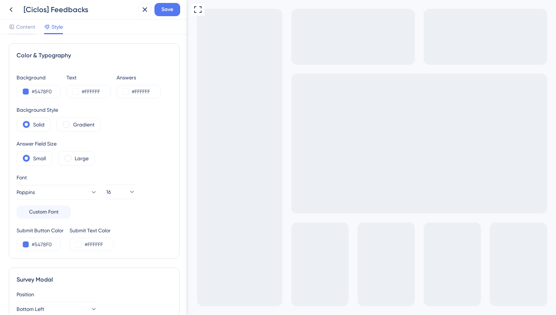
type input "050"
click at [37, 92] on input "#5478F0" at bounding box center [47, 91] width 30 height 9
paste input "F08787"
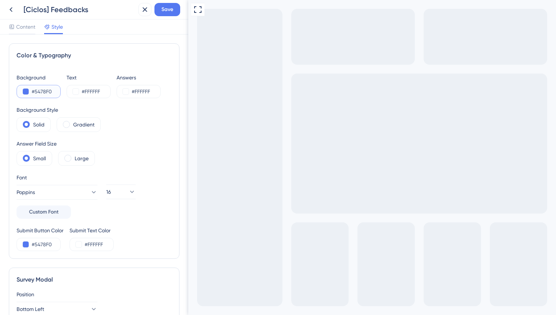
type input "#F08787"
click at [97, 90] on input "#FFFFFF" at bounding box center [97, 91] width 30 height 9
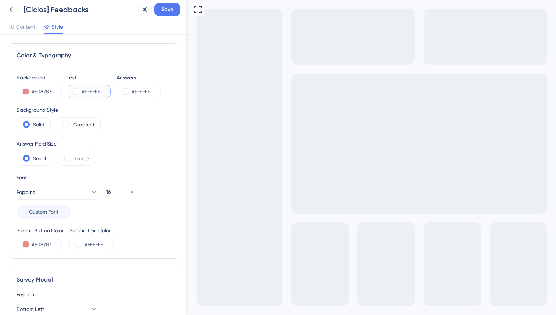
click at [97, 90] on input "#FFFFFF" at bounding box center [97, 91] width 30 height 9
paste input "74031C"
type input "#74031C"
type input "#FFFFFF"
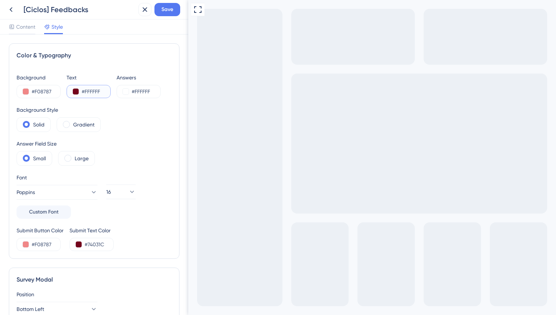
type input "#FFFFFF"
click at [49, 93] on input "#F08787" at bounding box center [47, 91] width 30 height 9
paste input "74031C"
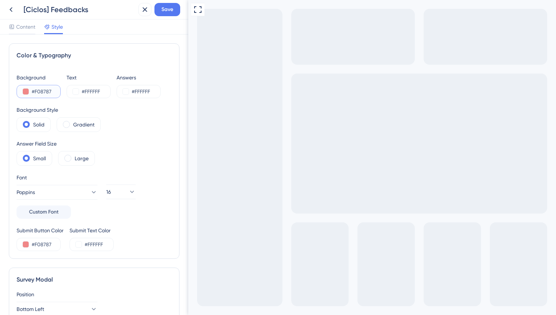
type input "#74031C"
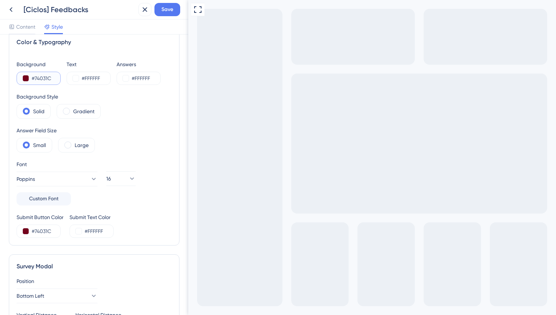
scroll to position [14, 0]
type input "#74031C"
click at [84, 144] on label "Large" at bounding box center [82, 144] width 14 height 9
click at [171, 9] on span "Save" at bounding box center [168, 9] width 12 height 9
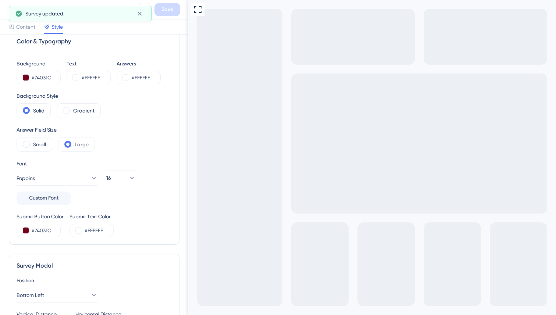
click at [15, 7] on div "Survey updated." at bounding box center [80, 13] width 143 height 15
click at [9, 8] on div "Survey updated." at bounding box center [80, 13] width 143 height 15
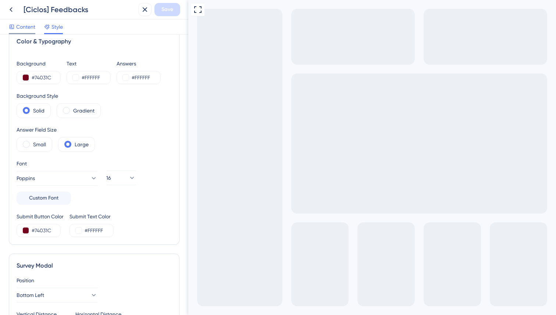
click at [22, 31] on span "Content" at bounding box center [25, 26] width 19 height 9
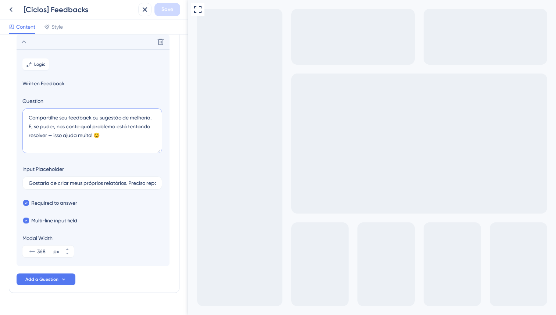
click at [92, 125] on textarea "Compartilhe seu feedback ou sugestão de melhoria. E, se puder, nos conte qual p…" at bounding box center [92, 131] width 140 height 45
paste textarea "[PERSON_NAME] aqui seu feedback ou sugestão de melhoria. Se possível, conte tam…"
type textarea "[PERSON_NAME] aqui seu feedback ou sugestão de melhoria. Se possível, conte tam…"
click at [170, 11] on span "Save" at bounding box center [168, 9] width 12 height 9
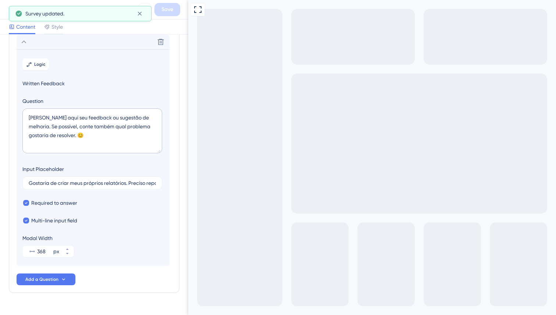
click at [3, 8] on div "[Ciclos] Feedbacks Save" at bounding box center [94, 10] width 188 height 20
click at [7, 10] on icon at bounding box center [11, 9] width 9 height 9
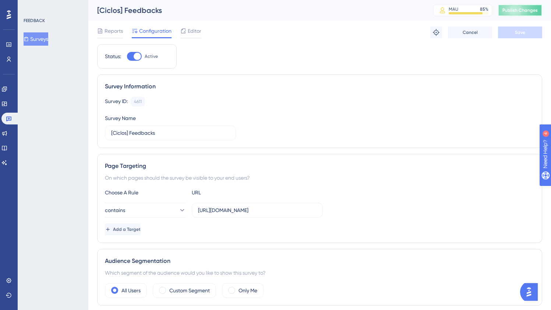
click at [510, 11] on span "Publish Changes" at bounding box center [519, 10] width 35 height 6
click at [7, 101] on icon at bounding box center [4, 104] width 6 height 6
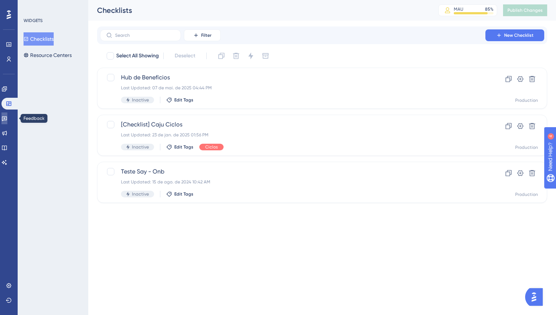
click at [7, 113] on link at bounding box center [4, 119] width 6 height 12
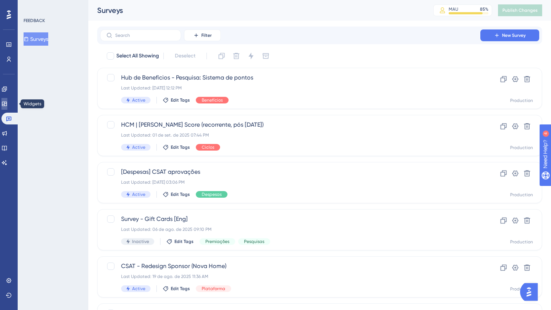
click at [6, 101] on icon at bounding box center [4, 104] width 6 height 6
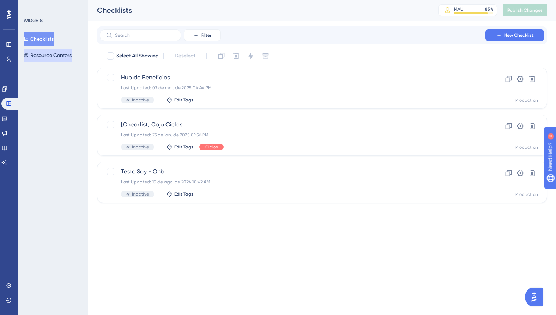
click at [51, 55] on button "Resource Centers" at bounding box center [48, 55] width 48 height 13
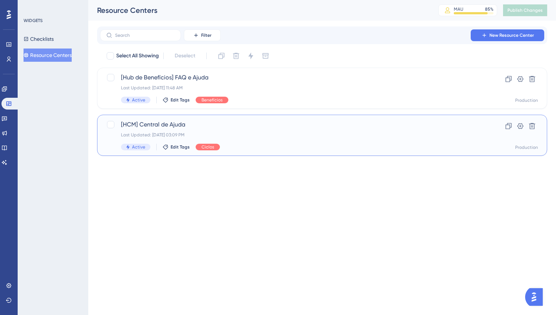
click at [299, 129] on div "[HCM] Central de Ajuda Last Updated: [DATE] 03:09 PM Active Edit Tags Ciclos" at bounding box center [293, 135] width 344 height 30
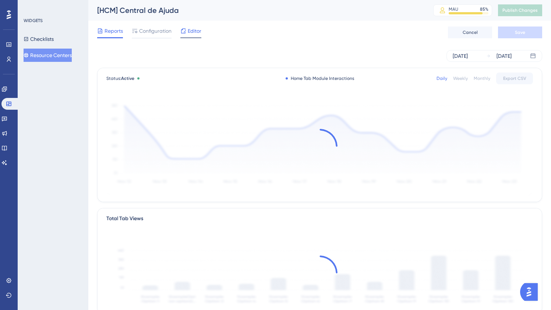
click at [192, 31] on span "Editor" at bounding box center [195, 30] width 14 height 9
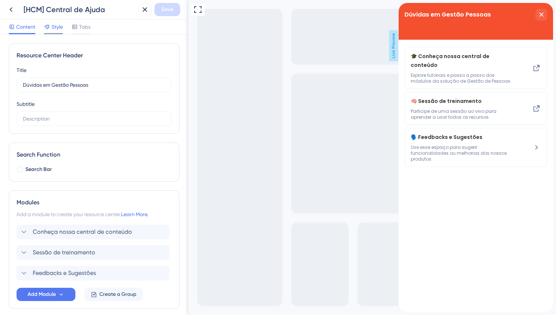
click at [56, 27] on span "Style" at bounding box center [57, 26] width 11 height 9
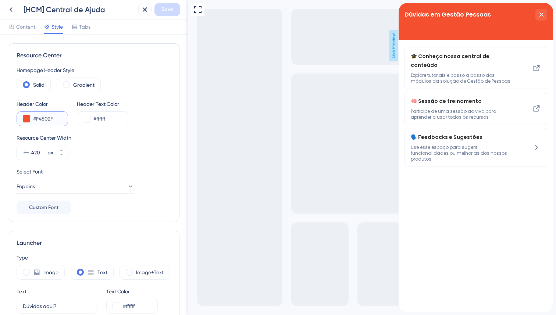
click at [41, 119] on input "#F4502F" at bounding box center [47, 118] width 29 height 9
paste input "74031C"
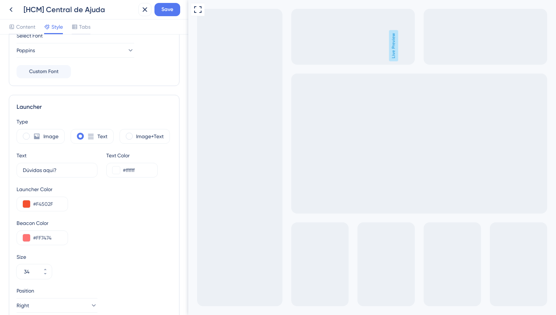
scroll to position [127, 0]
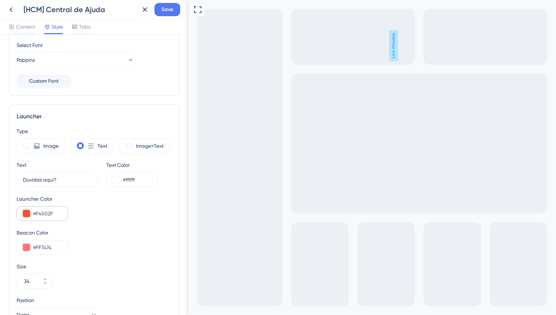
type input "#74031C"
click at [49, 213] on input "#F4502F" at bounding box center [47, 213] width 29 height 9
paste input "74031C"
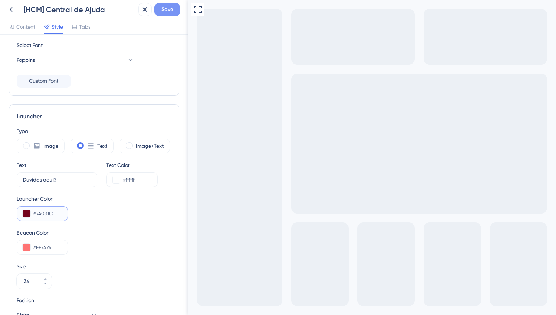
type input "#74031C"
click at [164, 10] on span "Save" at bounding box center [168, 9] width 12 height 9
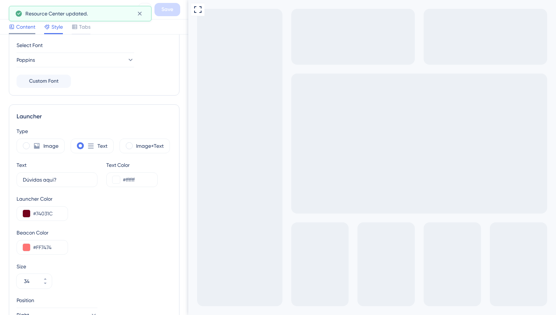
click at [22, 26] on span "Content" at bounding box center [25, 26] width 19 height 9
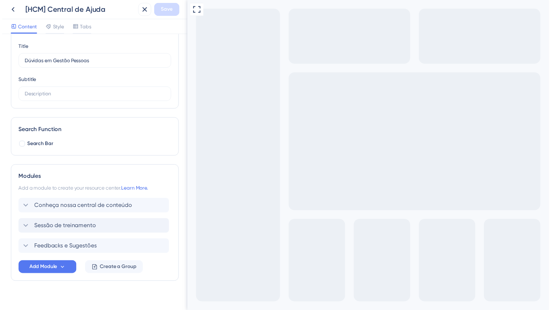
scroll to position [32, 0]
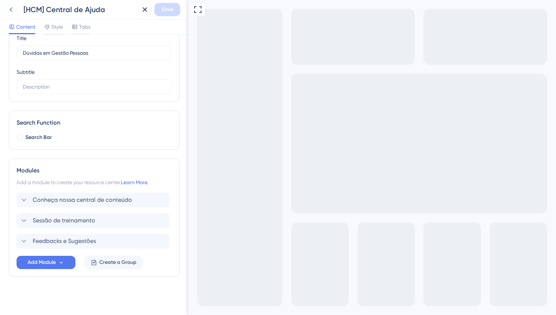
click at [12, 9] on icon at bounding box center [11, 9] width 9 height 9
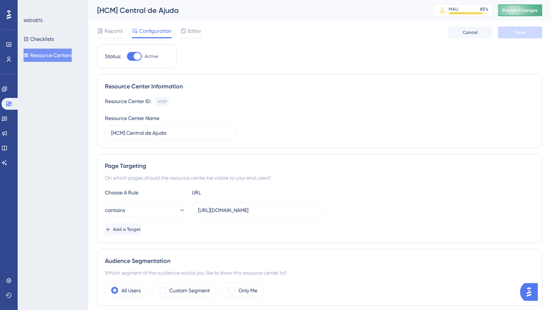
click at [529, 9] on span "Publish Changes" at bounding box center [519, 10] width 35 height 6
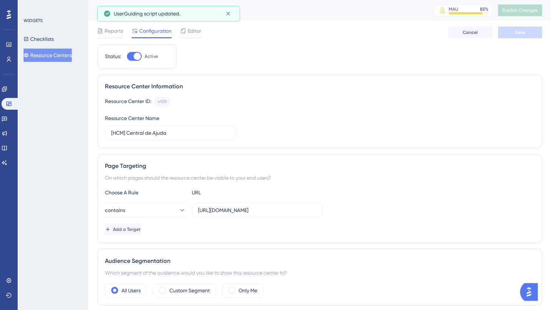
click at [60, 47] on div "Checklists Resource Centers" at bounding box center [54, 46] width 60 height 29
click at [62, 54] on button "Resource Centers" at bounding box center [48, 55] width 48 height 13
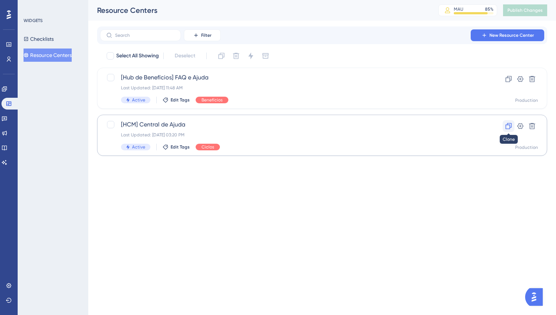
click at [509, 127] on icon at bounding box center [508, 126] width 7 height 7
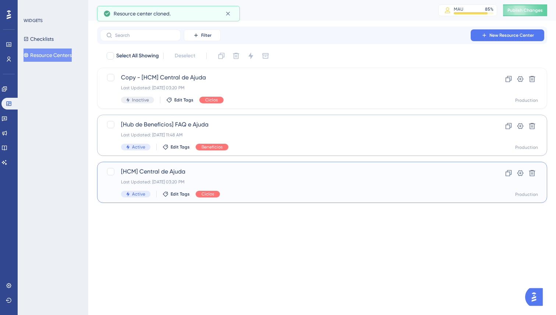
click at [232, 182] on div "Last Updated: [DATE] 03:20 PM" at bounding box center [293, 182] width 344 height 6
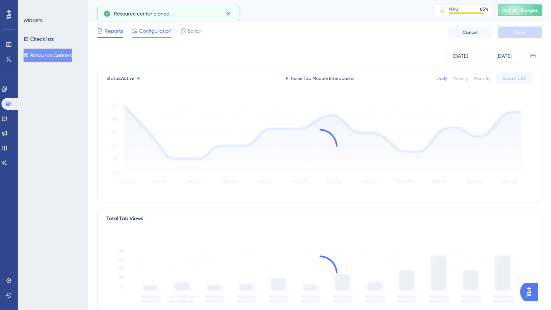
click at [156, 33] on span "Configuration" at bounding box center [155, 30] width 32 height 9
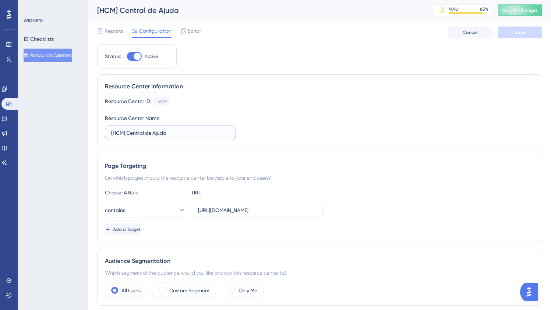
click at [190, 132] on input "[HCM] Central de Ajuda" at bounding box center [170, 133] width 118 height 8
type input "[HCM] Central de Ajuda - Free"
click at [523, 36] on button "Save" at bounding box center [520, 32] width 44 height 12
click at [60, 57] on button "Resource Centers" at bounding box center [48, 55] width 48 height 13
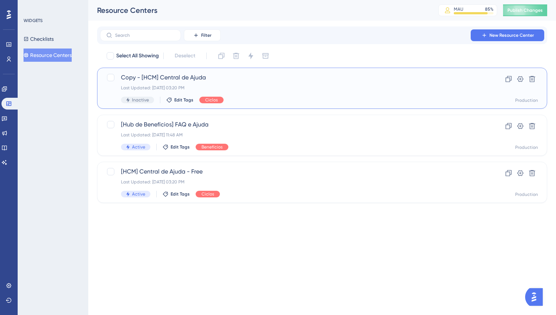
click at [360, 90] on div "Last Updated: [DATE] 03:20 PM" at bounding box center [293, 88] width 344 height 6
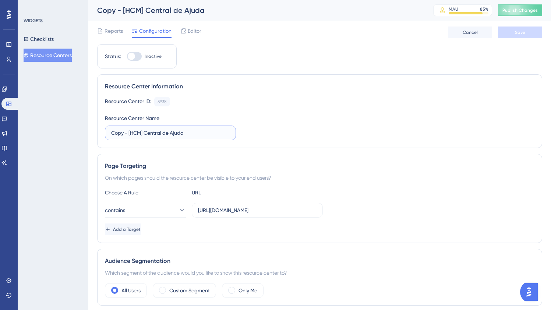
drag, startPoint x: 130, startPoint y: 132, endPoint x: 78, endPoint y: 126, distance: 53.0
click at [88, 127] on div "Performance Users Engagement Widgets Feedback Product Updates Knowledge Base AI…" at bounding box center [319, 228] width 463 height 457
type input "[HCM] Central de Ajuda - Pago"
click at [141, 229] on button "Add a Target" at bounding box center [123, 229] width 36 height 12
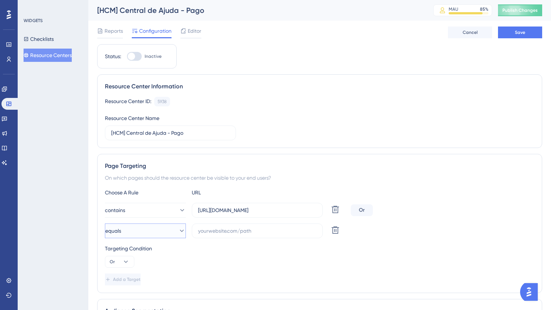
click at [161, 231] on button "equals" at bounding box center [145, 230] width 81 height 15
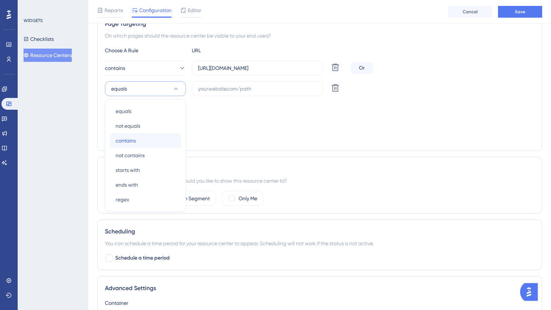
click at [148, 135] on div "contains contains" at bounding box center [146, 140] width 60 height 15
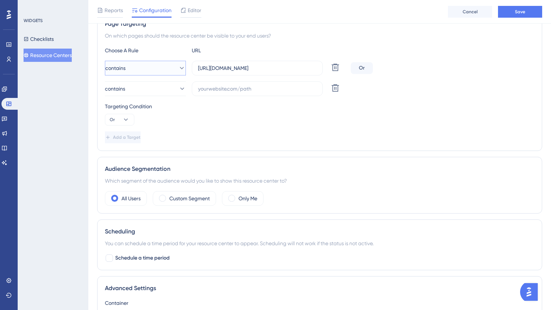
click at [152, 68] on button "contains" at bounding box center [145, 68] width 81 height 15
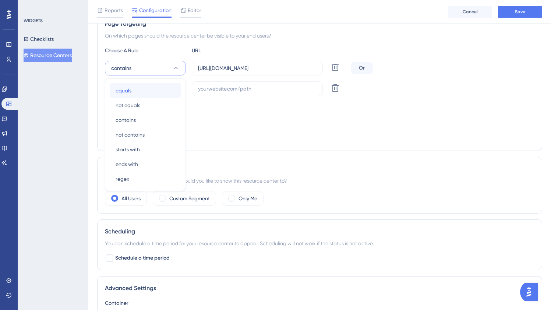
click at [158, 90] on div "equals equals" at bounding box center [146, 90] width 60 height 15
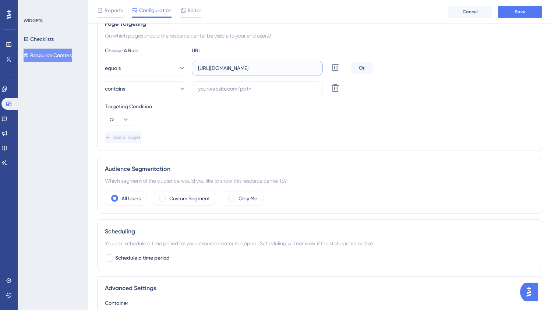
click at [249, 68] on input "[URL][DOMAIN_NAME]" at bounding box center [257, 68] width 118 height 8
paste input "[URL][DOMAIN_NAME]"
type input "https://empresa.cajuhttps://[DOMAIN_NAME]/onboarding/#/[DOMAIN_NAME]/onboarding…"
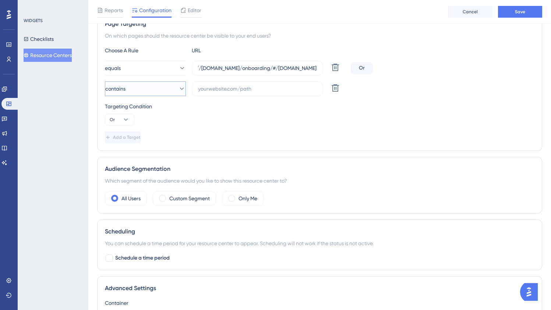
click at [151, 90] on button "contains" at bounding box center [145, 88] width 81 height 15
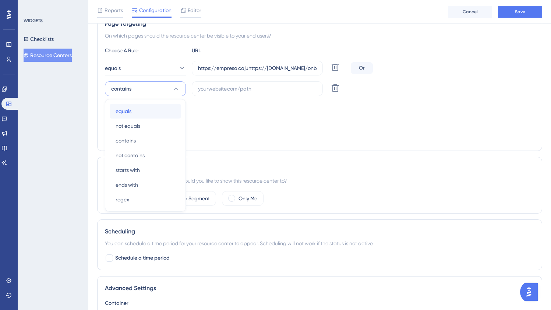
click at [148, 110] on div "equals equals" at bounding box center [146, 111] width 60 height 15
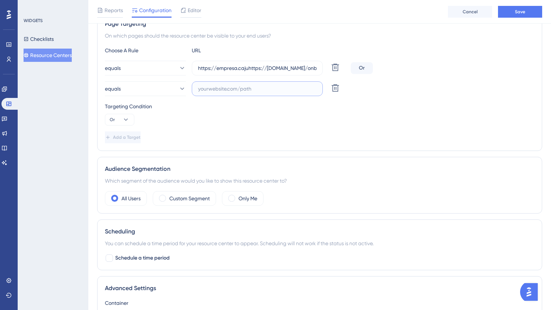
click at [244, 85] on input "text" at bounding box center [257, 89] width 118 height 8
paste input "[URL][DOMAIN_NAME]"
type input "[URL][DOMAIN_NAME]"
click at [138, 140] on span "Add a Target" at bounding box center [127, 137] width 28 height 6
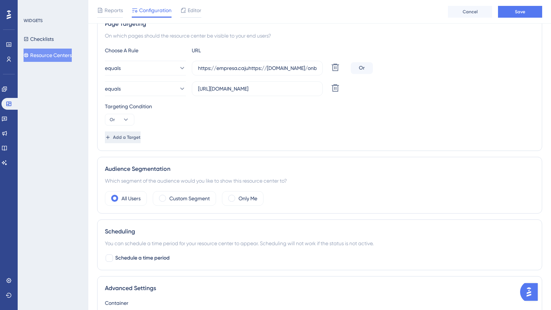
scroll to position [0, 0]
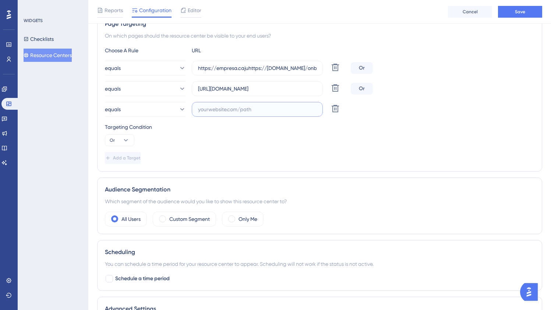
click at [233, 108] on input "text" at bounding box center [257, 109] width 118 height 8
paste input "[URL][DOMAIN_NAME]"
type input "[URL][DOMAIN_NAME]"
click at [132, 159] on span "Add a Target" at bounding box center [127, 158] width 28 height 6
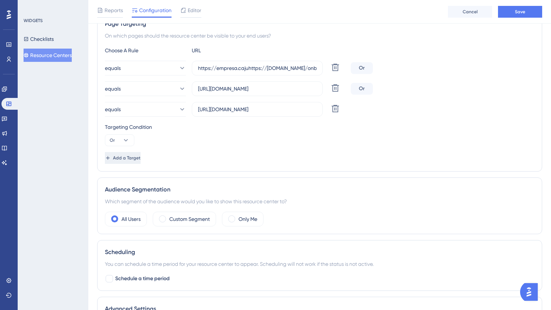
scroll to position [0, 0]
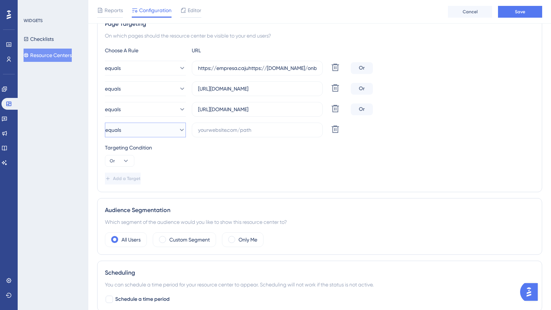
click at [161, 131] on button "equals" at bounding box center [145, 130] width 81 height 15
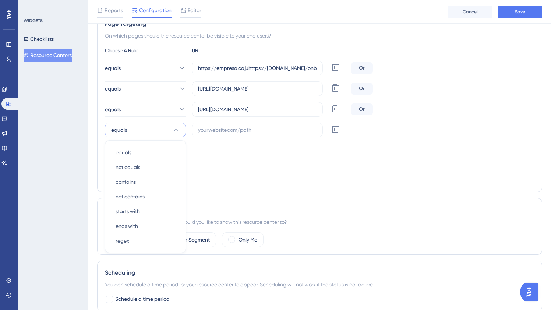
scroll to position [187, 0]
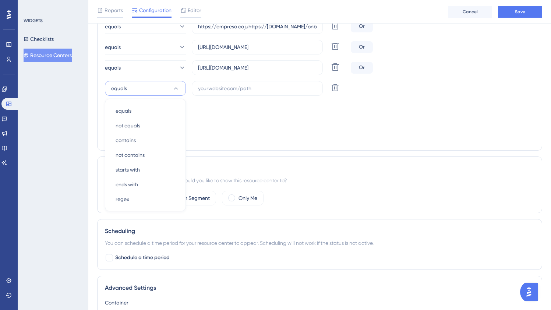
click at [280, 128] on div "Choose A Rule URL equals https://empresa.cajuhttps://[DOMAIN_NAME]/onboarding/#…" at bounding box center [319, 73] width 429 height 138
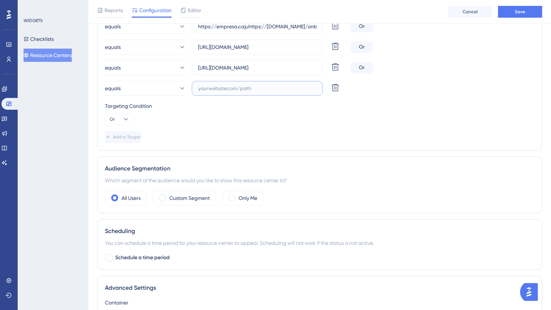
click at [242, 86] on input "text" at bounding box center [257, 88] width 118 height 8
paste input "[URL][DOMAIN_NAME]"
type input "[URL][DOMAIN_NAME]"
click at [133, 136] on span "Add a Target" at bounding box center [128, 137] width 28 height 6
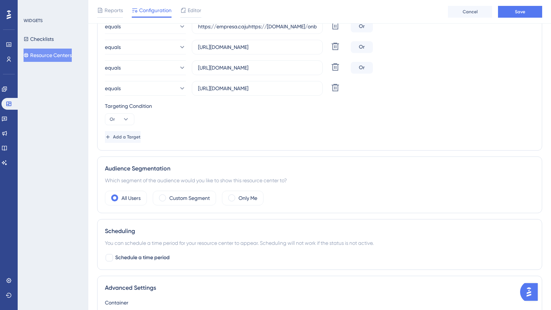
scroll to position [0, 0]
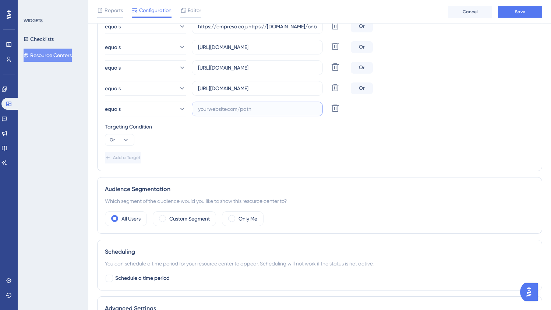
click at [231, 109] on input "text" at bounding box center [257, 109] width 118 height 8
paste input "[URL][DOMAIN_NAME]"
type input "[URL][DOMAIN_NAME]"
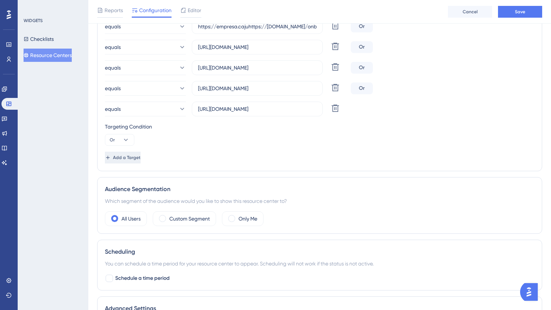
click at [141, 155] on span "Add a Target" at bounding box center [127, 158] width 28 height 6
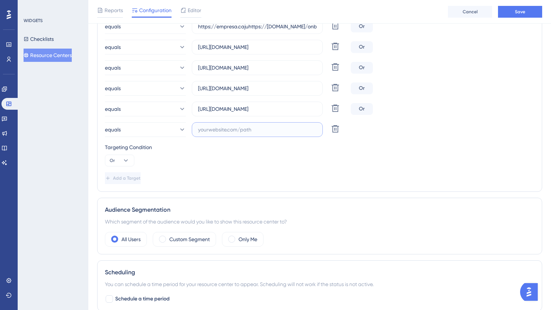
click at [228, 131] on input "text" at bounding box center [257, 129] width 118 height 8
paste input "[URL][DOMAIN_NAME]"
type input "[URL][DOMAIN_NAME]"
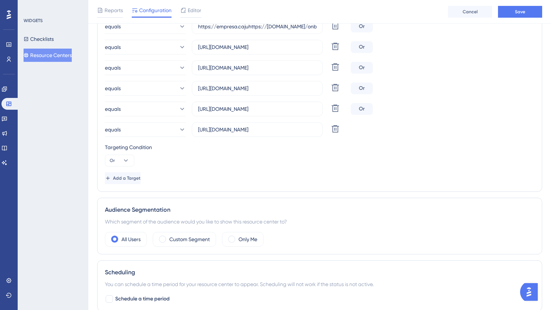
click at [263, 161] on div "Targeting Condition Or" at bounding box center [319, 155] width 429 height 24
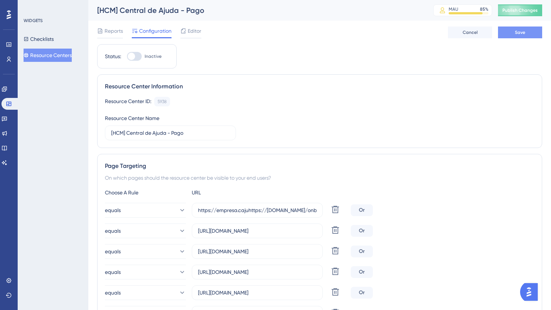
click at [536, 30] on button "Save" at bounding box center [520, 32] width 44 height 12
click at [48, 53] on button "Resource Centers" at bounding box center [48, 55] width 48 height 13
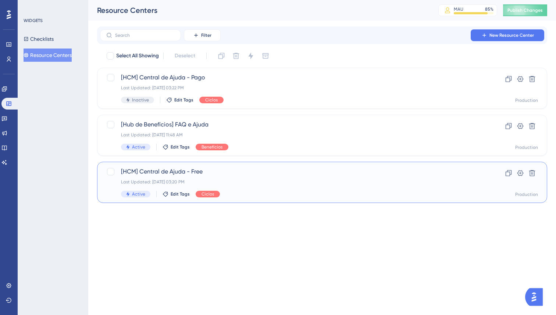
click at [277, 179] on div "Last Updated: [DATE] 03:20 PM" at bounding box center [293, 182] width 344 height 6
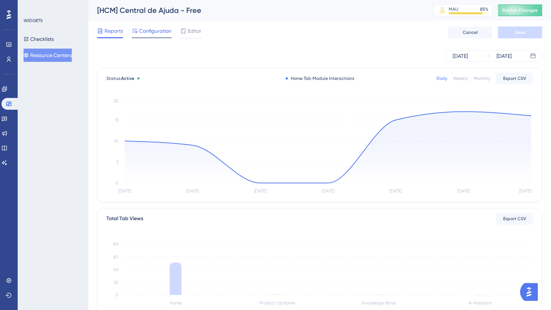
click at [160, 32] on span "Configuration" at bounding box center [155, 30] width 32 height 9
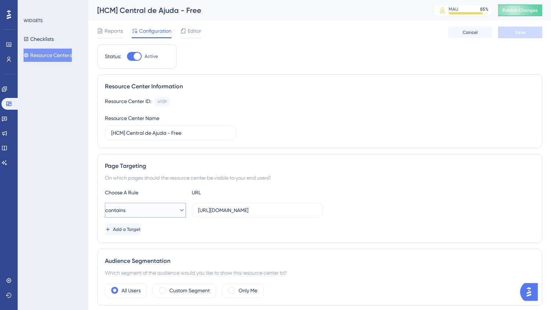
click at [165, 207] on button "contains" at bounding box center [145, 210] width 81 height 15
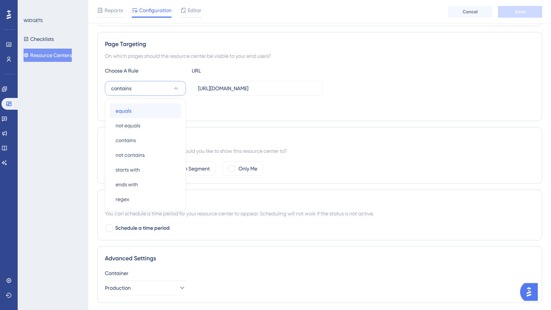
click at [152, 113] on div "equals equals" at bounding box center [146, 110] width 60 height 15
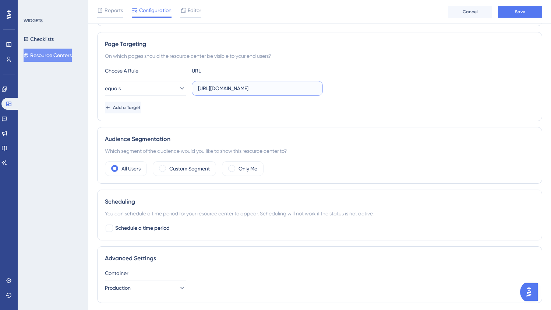
click at [258, 89] on input "[URL][DOMAIN_NAME]" at bounding box center [257, 88] width 118 height 8
paste input "directory/active"
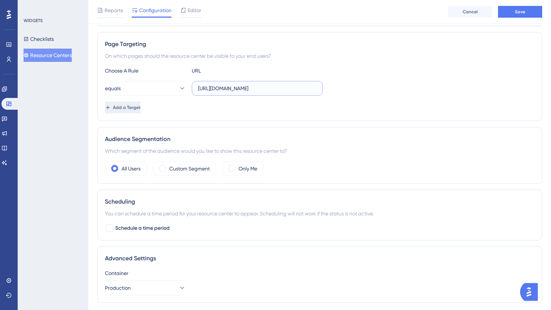
type input "[URL][DOMAIN_NAME]"
click at [132, 110] on span "Add a Target" at bounding box center [127, 108] width 28 height 6
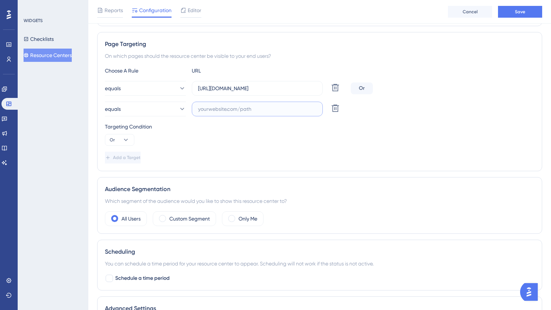
click at [224, 106] on input "text" at bounding box center [257, 109] width 118 height 8
paste input "[URL][DOMAIN_NAME]"
type input "[URL][DOMAIN_NAME]"
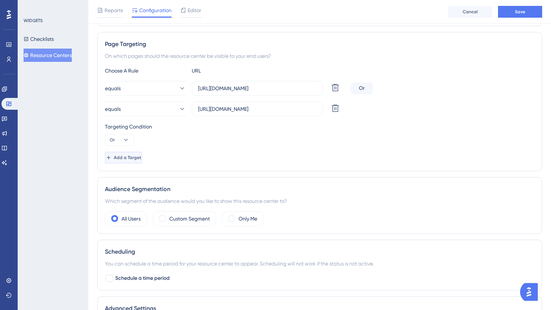
click at [134, 158] on span "Add a Target" at bounding box center [128, 158] width 28 height 6
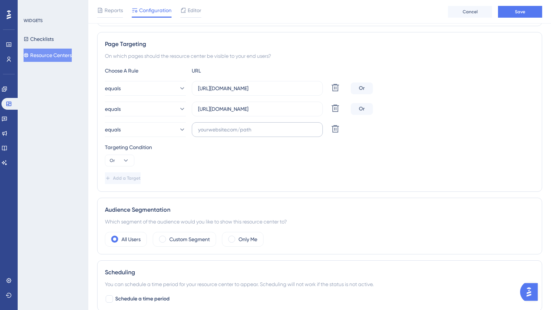
click at [262, 136] on label at bounding box center [257, 129] width 131 height 15
click at [262, 134] on input "text" at bounding box center [257, 129] width 118 height 8
paste input "[URL][DOMAIN_NAME]"
type input "[URL][DOMAIN_NAME]"
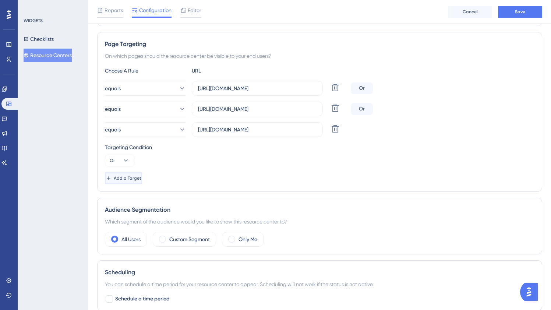
scroll to position [0, 0]
click at [138, 180] on span "Add a Target" at bounding box center [128, 178] width 28 height 6
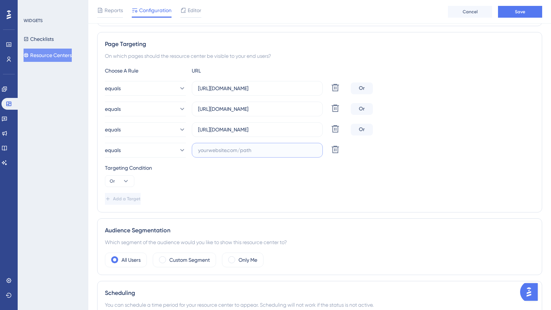
click at [225, 153] on input "text" at bounding box center [257, 150] width 118 height 8
paste input "[URL][DOMAIN_NAME]"
type input "[URL][DOMAIN_NAME]"
click at [134, 203] on button "Add a Target" at bounding box center [123, 199] width 37 height 12
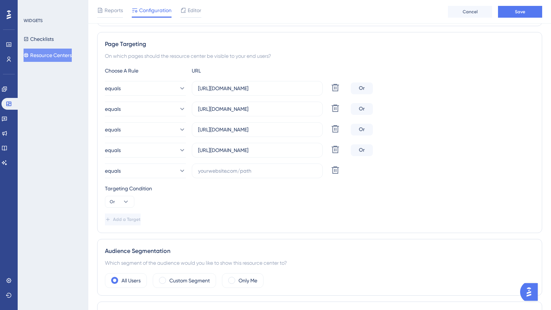
scroll to position [0, 0]
click at [252, 175] on label at bounding box center [257, 170] width 131 height 15
click at [252, 175] on input "text" at bounding box center [257, 171] width 118 height 8
paste input "[URL][DOMAIN_NAME]"
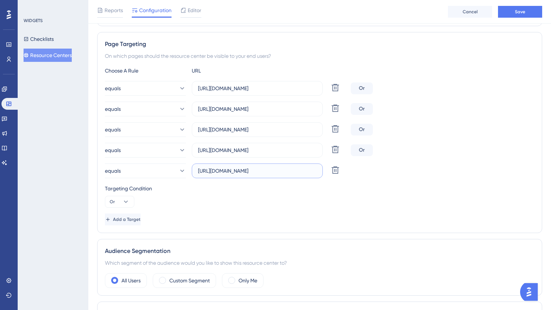
type input "[URL][DOMAIN_NAME]"
click at [302, 211] on div "Choose A Rule URL equals [URL][DOMAIN_NAME] Delete Or equals [URL][DOMAIN_NAME]…" at bounding box center [319, 145] width 429 height 159
click at [140, 222] on button "Add a Target" at bounding box center [123, 219] width 36 height 12
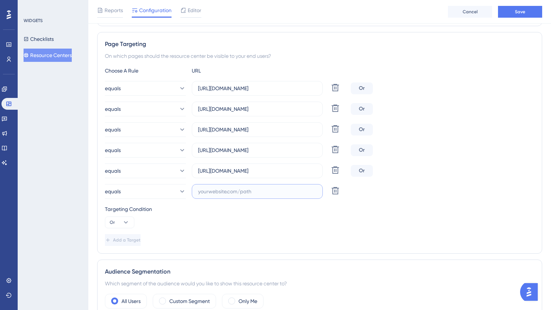
click at [263, 193] on input "text" at bounding box center [257, 191] width 118 height 8
paste input "[URL][DOMAIN_NAME]"
type input "[URL][DOMAIN_NAME]"
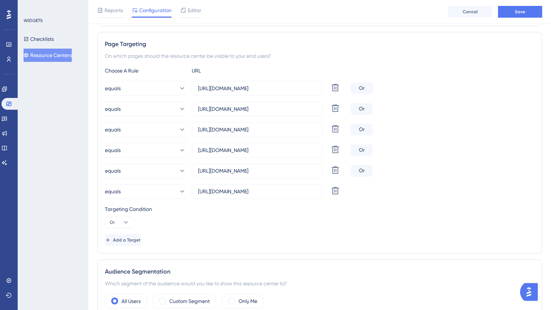
click at [459, 208] on div "Targeting Condition" at bounding box center [319, 209] width 429 height 9
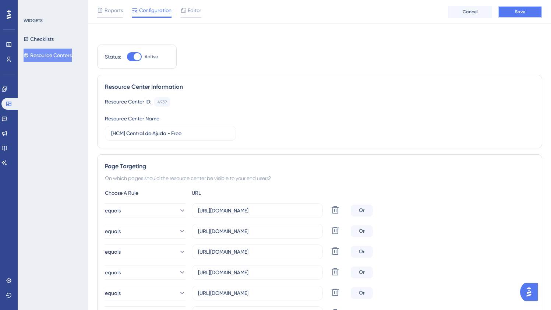
click at [515, 13] on div "[HCM] Central de Ajuda - Free MAU 85 % Click to see add-on and upgrade options …" at bounding box center [319, 7] width 445 height 21
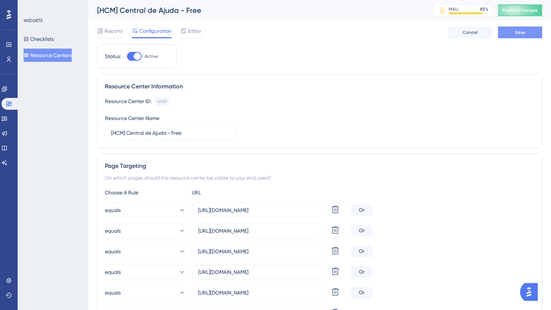
click at [525, 36] on button "Save" at bounding box center [520, 32] width 44 height 12
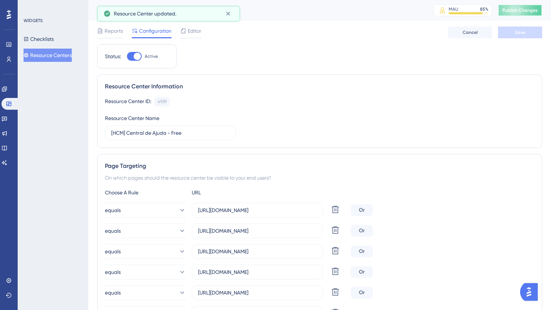
click at [518, 11] on span "Publish Changes" at bounding box center [519, 10] width 35 height 6
click at [56, 55] on button "Resource Centers" at bounding box center [48, 55] width 48 height 13
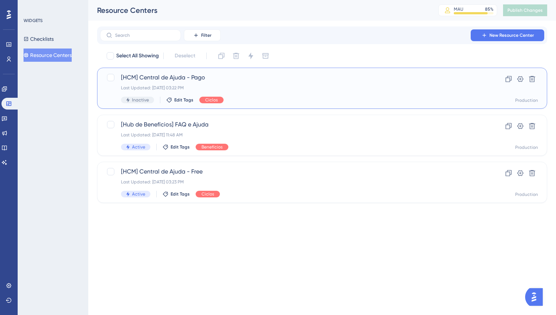
click at [252, 88] on div "Last Updated: [DATE] 03:22 PM" at bounding box center [293, 88] width 344 height 6
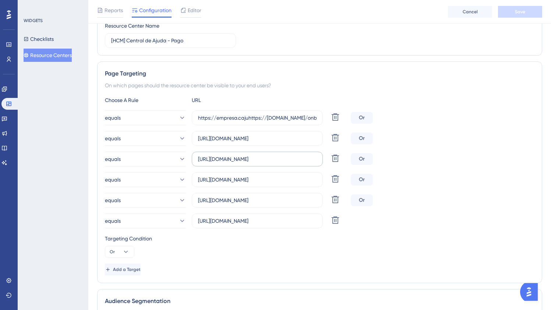
scroll to position [101, 0]
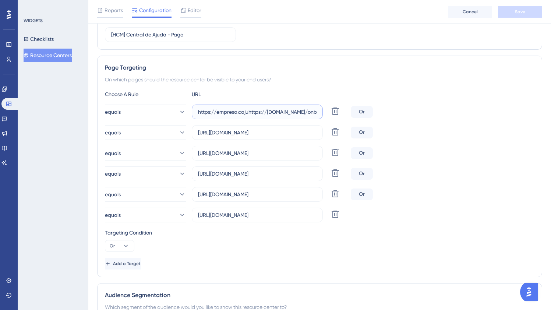
click at [288, 111] on input "https://empresa.cajuhttps://[DOMAIN_NAME]/onboarding/#/[DOMAIN_NAME]/onboarding…" at bounding box center [257, 112] width 118 height 8
drag, startPoint x: 252, startPoint y: 114, endPoint x: 425, endPoint y: 100, distance: 172.8
click at [425, 100] on div "Choose A Rule URL equals https://empresa.cajuhttps://[DOMAIN_NAME]/onboarding/#…" at bounding box center [319, 180] width 429 height 180
drag, startPoint x: 284, startPoint y: 109, endPoint x: 436, endPoint y: 111, distance: 151.6
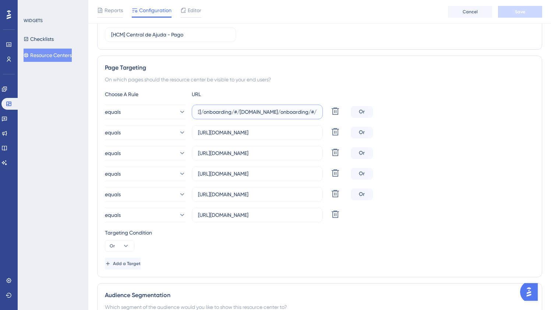
click at [436, 111] on div "equals https://empresa.cajuhttps://[DOMAIN_NAME]/onboarding/#/[DOMAIN_NAME]/onb…" at bounding box center [319, 112] width 429 height 15
click at [259, 116] on label "https://empresa.cajuhttps://[DOMAIN_NAME]/onboarding/#/[DOMAIN_NAME]/onboarding…" at bounding box center [257, 112] width 131 height 15
click at [259, 116] on input "https://empresa.cajuhttps://[DOMAIN_NAME]/onboarding/#/[DOMAIN_NAME]/onboarding…" at bounding box center [257, 112] width 118 height 8
drag, startPoint x: 248, startPoint y: 111, endPoint x: 138, endPoint y: 115, distance: 109.7
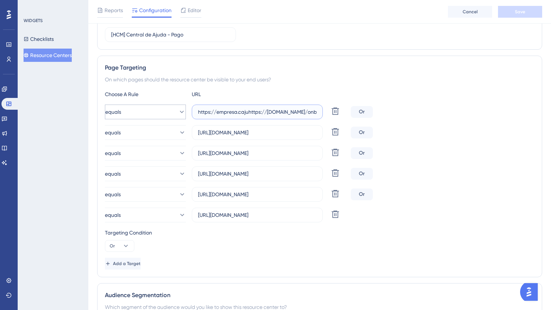
click at [138, 115] on div "equals https://empresa.cajuhttps://[DOMAIN_NAME]/onboarding/#/[DOMAIN_NAME]/onb…" at bounding box center [226, 112] width 243 height 15
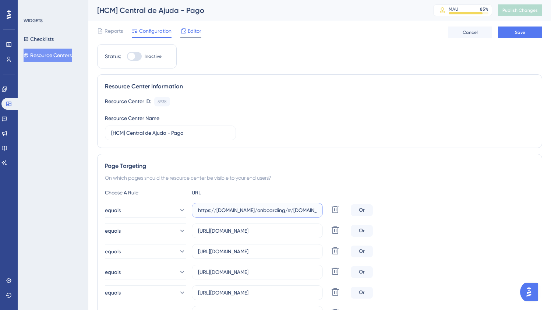
type input "https://[DOMAIN_NAME]/onboarding/#/[DOMAIN_NAME]/onboarding/#/"
click at [193, 28] on span "Editor" at bounding box center [195, 30] width 14 height 9
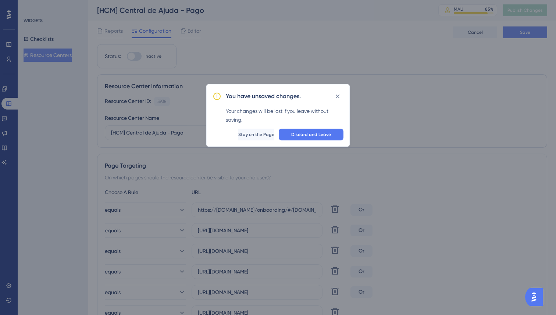
click at [251, 135] on span "Stay on the Page" at bounding box center [256, 135] width 36 height 6
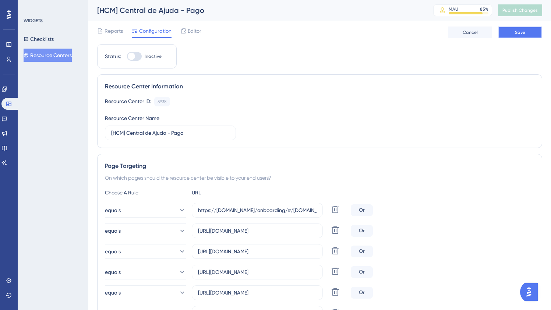
click at [524, 28] on button "Save" at bounding box center [520, 32] width 44 height 12
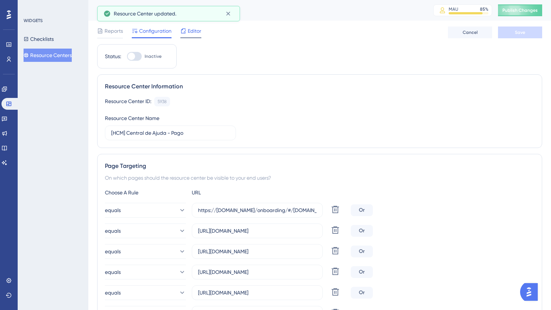
click at [198, 32] on span "Editor" at bounding box center [195, 30] width 14 height 9
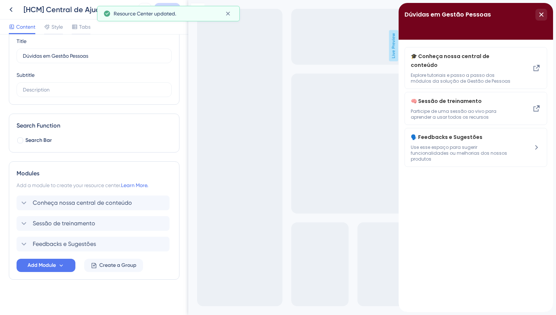
scroll to position [32, 0]
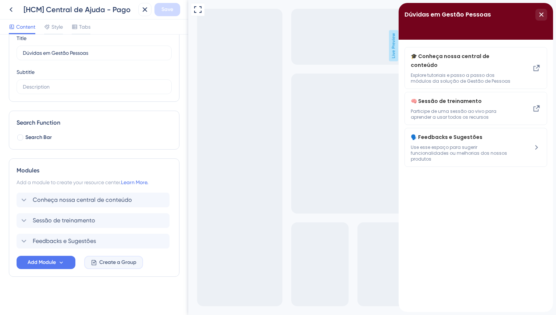
click at [104, 265] on span "Create a Group" at bounding box center [117, 262] width 37 height 9
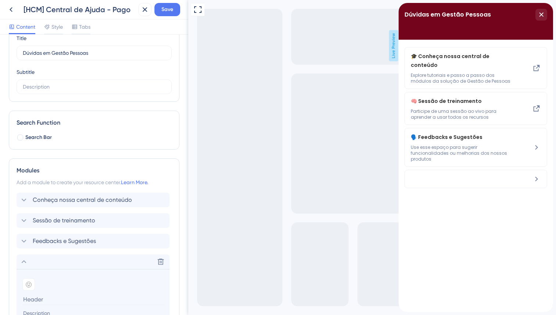
scroll to position [160, 0]
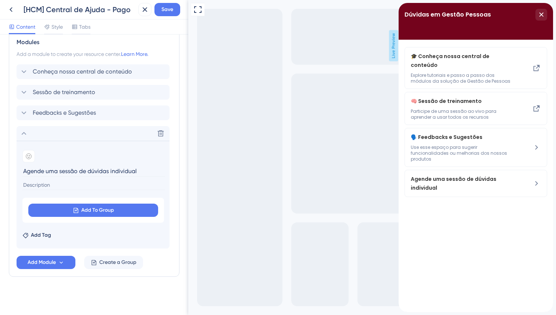
click at [86, 187] on input at bounding box center [93, 185] width 143 height 10
click at [91, 180] on input at bounding box center [93, 185] width 143 height 10
click at [41, 174] on input "Agende uma sessão de dúvidas individual" at bounding box center [93, 171] width 143 height 11
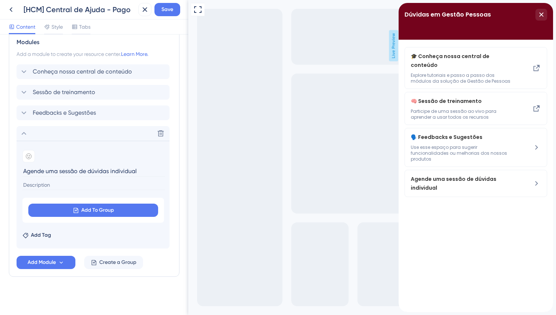
paste input
click at [23, 170] on input "sessão de dúvidas individual" at bounding box center [93, 171] width 143 height 11
type input "Sessão de dúvidas individual"
click at [26, 162] on div at bounding box center [28, 156] width 13 height 13
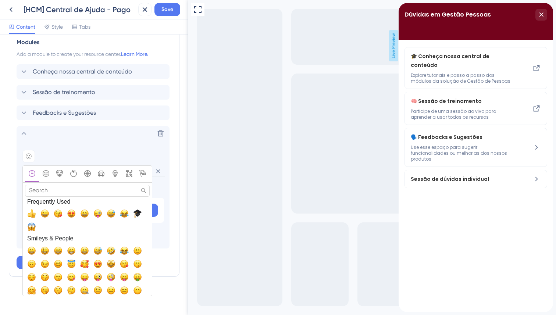
click at [52, 190] on input "Search" at bounding box center [87, 190] width 125 height 11
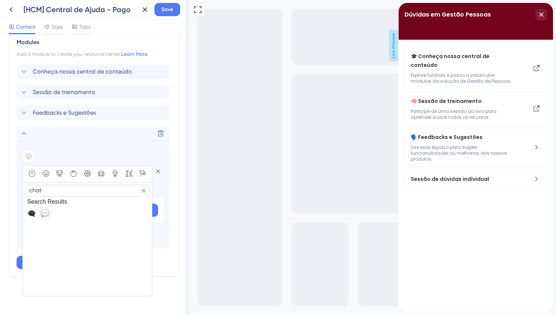
type input "chat"
click at [47, 214] on span "💬, speech_balloon" at bounding box center [44, 213] width 9 height 9
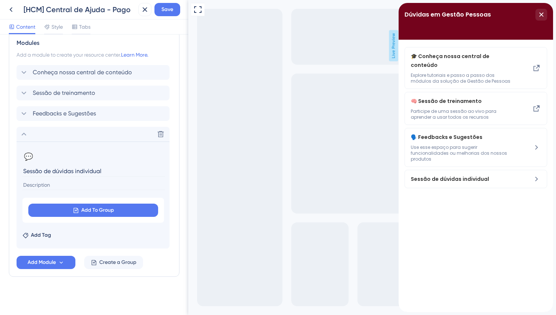
scroll to position [160, 0]
click at [45, 187] on input at bounding box center [93, 185] width 143 height 10
paste input "Agende um horário exclusivo para tirar dúvidas sobre o uso da plataforma e rece…"
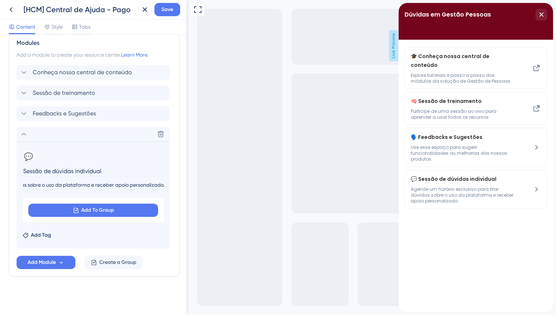
type input "Agende um horário exclusivo para tirar dúvidas sobre o uso da plataforma e rece…"
click at [128, 287] on div "Resource Center Header Title Dúvidas em Gestão Pessoas 3 Dúvidas em Gestão Pess…" at bounding box center [94, 95] width 171 height 423
click at [101, 215] on button "Add To Group" at bounding box center [93, 210] width 130 height 13
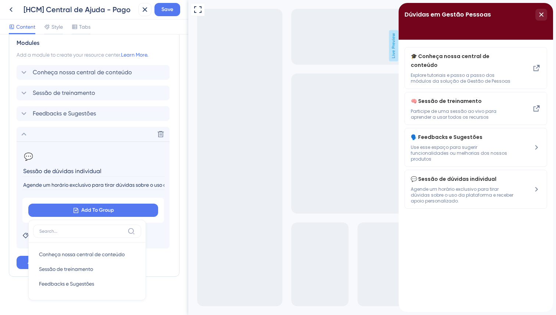
click at [120, 166] on input "Sessão de dúvidas individual" at bounding box center [93, 171] width 143 height 11
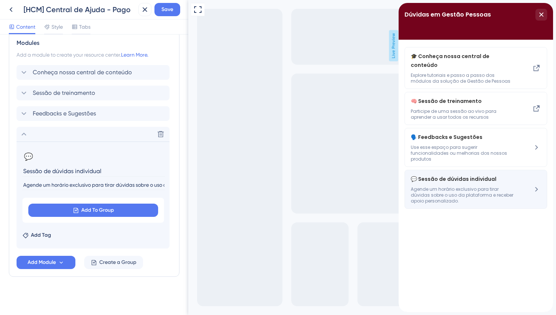
click at [530, 176] on div "💬 Sessão de dúvidas individual Agende um horário exclusivo para tirar dúvidas s…" at bounding box center [476, 189] width 143 height 39
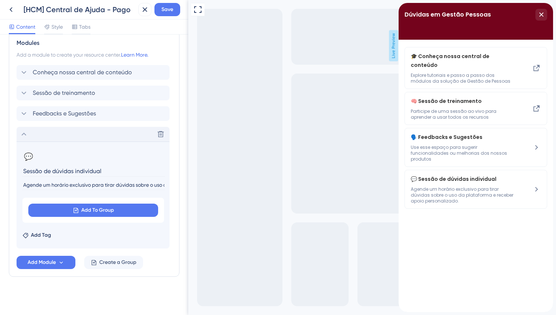
click at [24, 137] on icon at bounding box center [24, 134] width 9 height 9
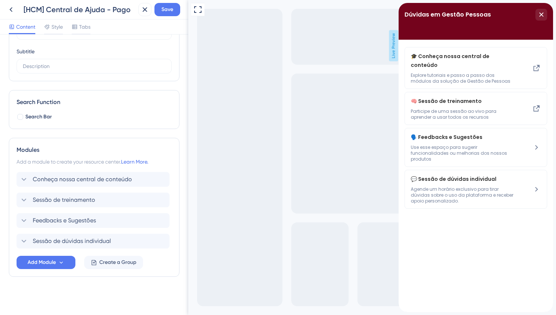
click at [130, 306] on div "Resource Center Header Title Dúvidas em Gestão Pessoas 3 Dúvidas em Gestão Pess…" at bounding box center [94, 149] width 171 height 316
click at [77, 212] on div "Conheça nossa central de conteúdo Sessão de treinamento Feedbacks e Sugestões S…" at bounding box center [94, 210] width 155 height 77
click at [79, 220] on span "Feedbacks e Sugestões" at bounding box center [64, 220] width 63 height 9
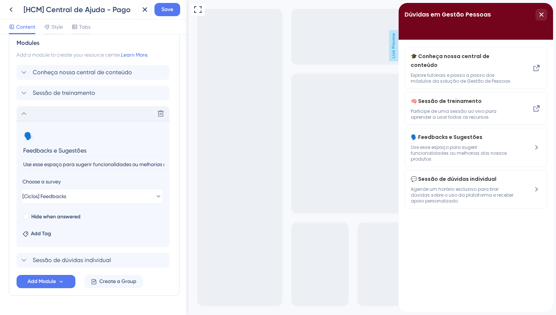
click at [32, 111] on div "Delete" at bounding box center [93, 113] width 153 height 15
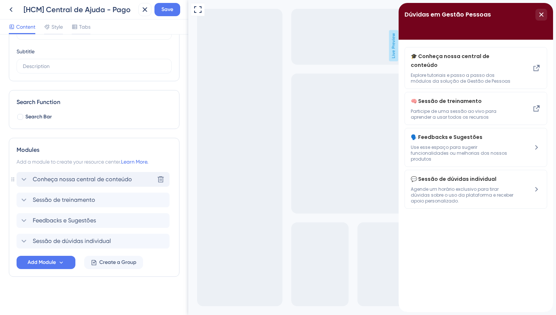
click at [67, 180] on span "Conheça nossa central de conteúdo" at bounding box center [82, 179] width 99 height 9
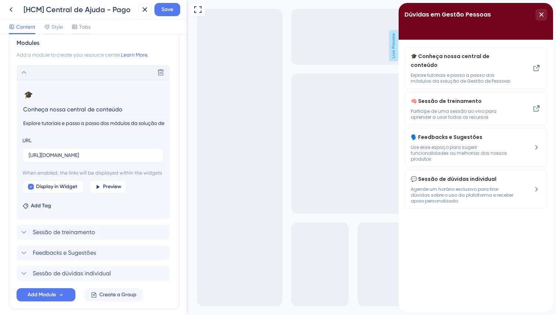
click at [43, 76] on div "Delete" at bounding box center [93, 72] width 153 height 15
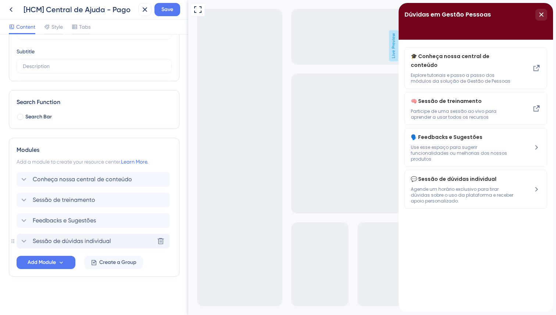
click at [74, 235] on div "Sessão de dúvidas individual Delete" at bounding box center [93, 241] width 153 height 15
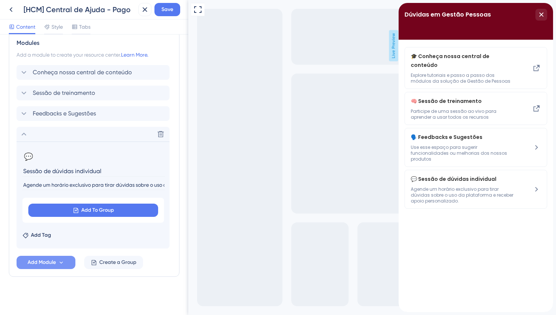
click at [60, 264] on icon at bounding box center [61, 263] width 6 height 6
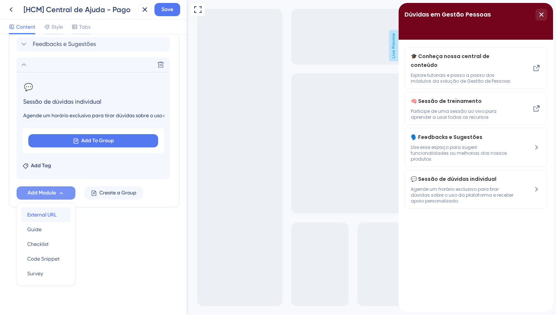
click at [49, 215] on span "External URL" at bounding box center [41, 214] width 29 height 9
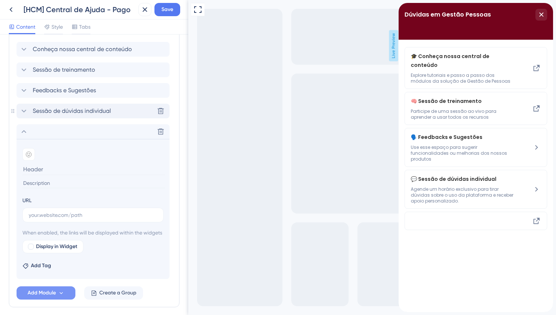
click at [60, 109] on span "Sessão de dúvidas individual" at bounding box center [72, 111] width 78 height 9
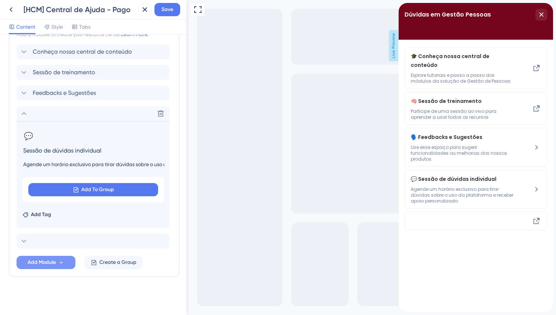
click at [65, 149] on input "Sessão de dúvidas individual" at bounding box center [93, 150] width 143 height 11
click at [61, 240] on div "Delete" at bounding box center [93, 241] width 153 height 15
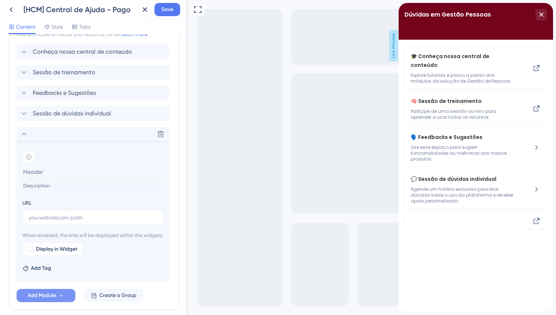
click at [33, 169] on input at bounding box center [93, 171] width 143 height 11
type input "Sessão de dúvidas individual"
click at [21, 159] on section "Add emoji Sessão de dúvidas individual URL When enabled, the links will be disp…" at bounding box center [93, 212] width 153 height 140
click at [24, 160] on div at bounding box center [28, 157] width 13 height 13
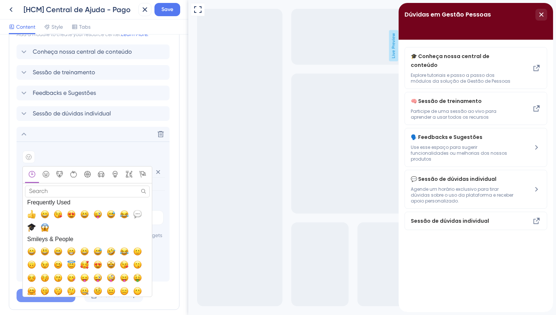
click at [59, 187] on input "Search" at bounding box center [87, 191] width 125 height 11
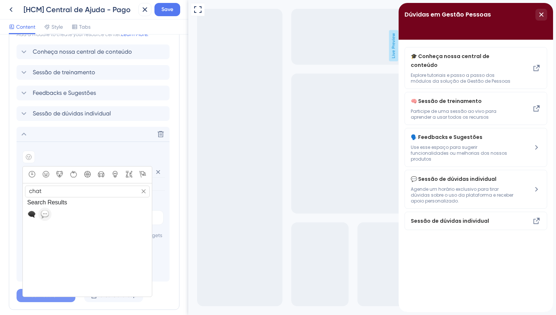
type input "chat"
click at [49, 218] on span "💬, speech_balloon" at bounding box center [44, 214] width 9 height 9
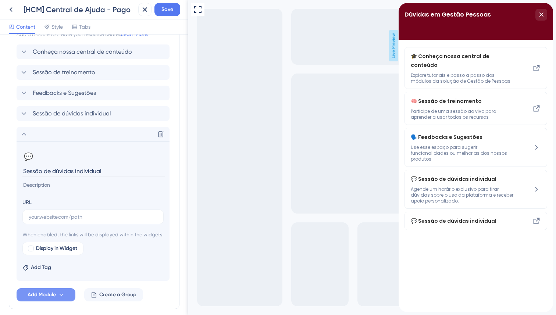
click at [61, 135] on div "Delete" at bounding box center [93, 134] width 153 height 15
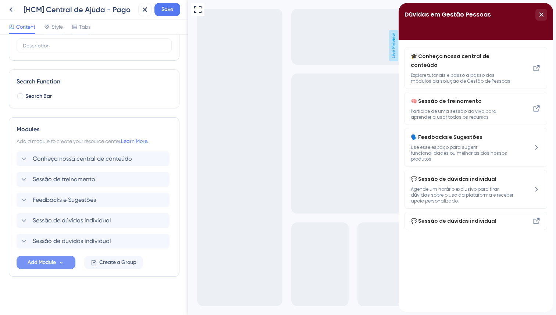
scroll to position [73, 0]
click at [158, 222] on icon at bounding box center [160, 220] width 7 height 7
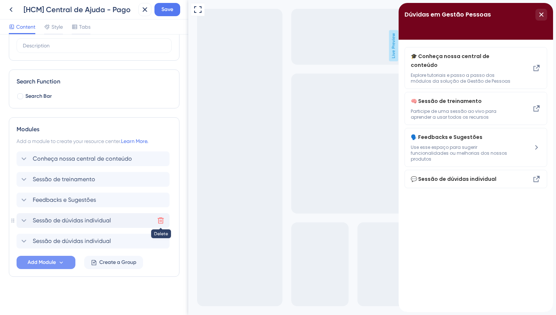
scroll to position [180, 0]
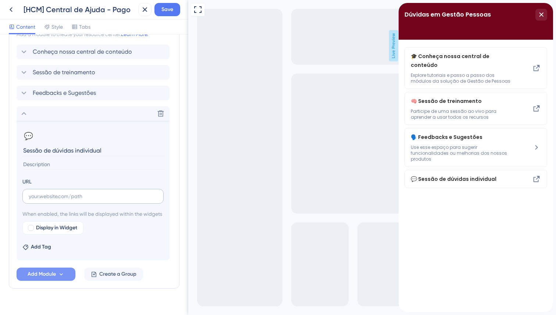
click at [108, 202] on label at bounding box center [92, 196] width 141 height 15
click at [108, 201] on input "text" at bounding box center [93, 196] width 129 height 8
paste input "Converse ao vivo com nosso time para esclarecer suas dúvidas e receber orientaç…"
type input "Converse ao vivo com nosso time para esclarecer suas dúvidas e receber orientaç…"
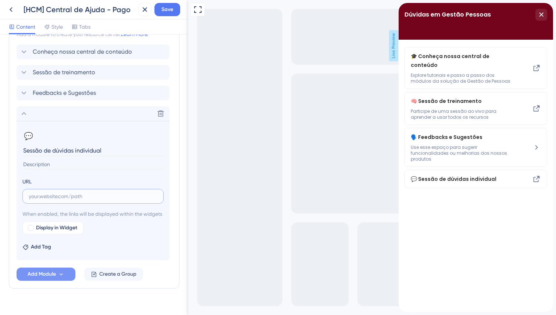
click at [136, 197] on input "text" at bounding box center [93, 196] width 129 height 8
click at [136, 195] on input "text" at bounding box center [93, 196] width 129 height 8
paste input "[URL][DOMAIN_NAME]"
type input "[URL][DOMAIN_NAME]"
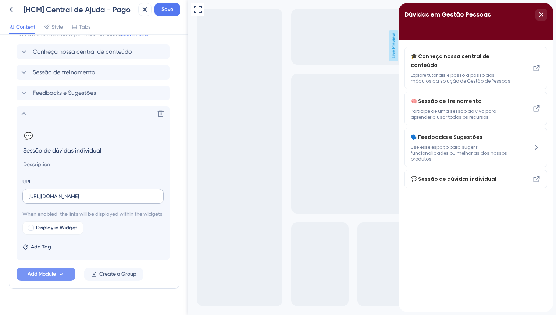
scroll to position [0, 0]
click at [500, 243] on div "🎓 Conheça nossa central de conteúdo Explore tutoriais e passo a passo dos módul…" at bounding box center [476, 176] width 155 height 273
click at [53, 165] on input at bounding box center [93, 165] width 143 height 10
paste input "Agende um horário exclusivo para tirar dúvidas sobre o uso da plataforma e rece…"
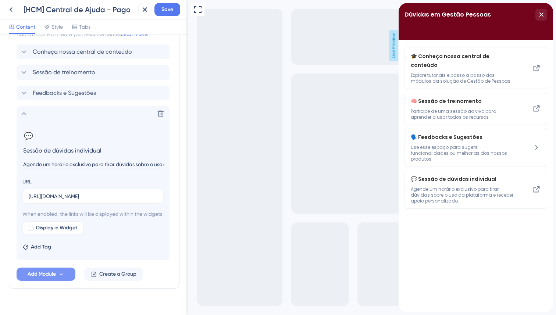
scroll to position [0, 109]
type input "Agende um horário exclusivo para tirar dúvidas sobre o uso da plataforma e rece…"
click at [16, 113] on div "Modules Add a module to create your resource center. Learn More. Conheça nossa …" at bounding box center [94, 149] width 171 height 279
click at [21, 114] on icon at bounding box center [24, 113] width 9 height 9
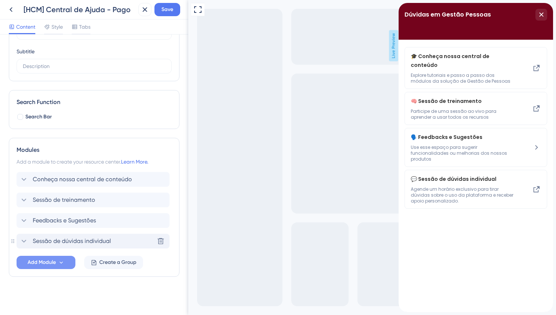
scroll to position [53, 0]
click at [14, 248] on div "Modules Add a module to create your resource center. Learn More. Conheça nossa …" at bounding box center [94, 207] width 171 height 139
click at [14, 240] on div "Modules Add a module to create your resource center. Learn More. Conheça nossa …" at bounding box center [94, 207] width 171 height 139
drag, startPoint x: 44, startPoint y: 221, endPoint x: 42, endPoint y: 248, distance: 27.0
click at [42, 248] on div "Conheça nossa central de conteúdo Sessão de treinamento Feedbacks e Sugestões S…" at bounding box center [94, 210] width 155 height 77
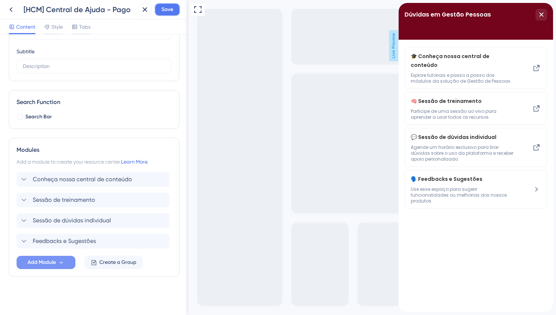
click at [169, 7] on span "Save" at bounding box center [168, 9] width 12 height 9
click at [13, 8] on icon at bounding box center [11, 9] width 9 height 9
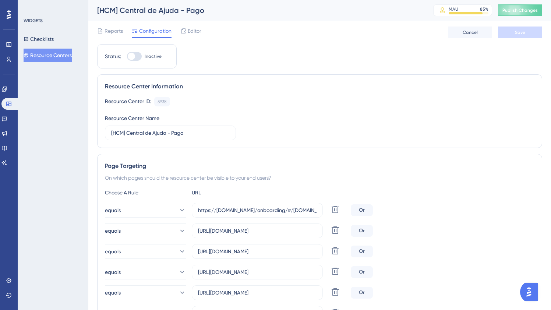
click at [139, 52] on div at bounding box center [134, 56] width 15 height 9
click at [127, 56] on input "Inactive" at bounding box center [127, 56] width 0 height 0
checkbox input "true"
click at [528, 34] on button "Save" at bounding box center [520, 32] width 44 height 12
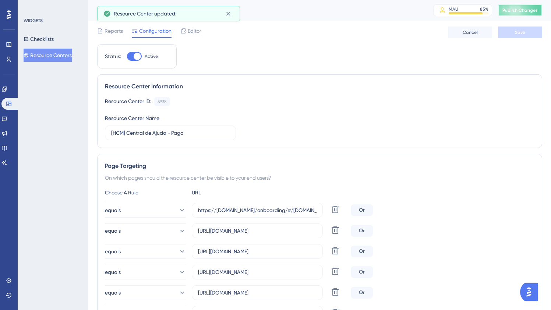
click at [527, 13] on button "Publish Changes" at bounding box center [520, 10] width 44 height 12
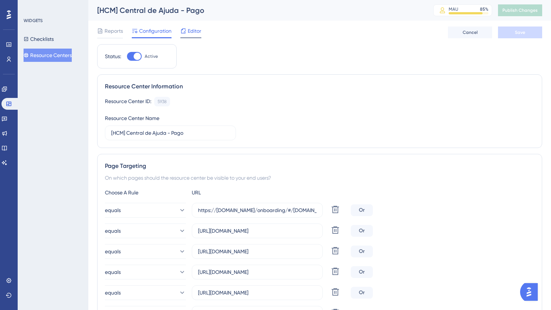
click at [195, 32] on span "Editor" at bounding box center [195, 30] width 14 height 9
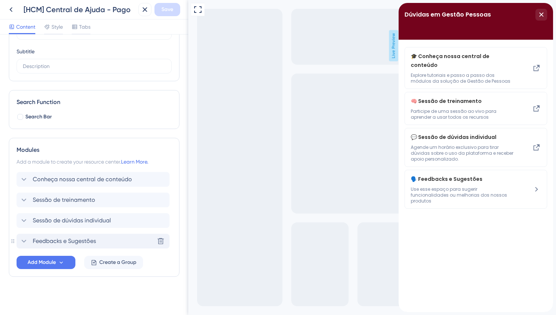
click at [74, 237] on span "Feedbacks e Sugestões" at bounding box center [64, 241] width 63 height 9
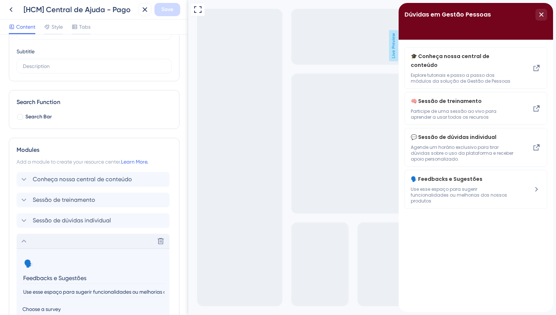
click at [72, 237] on div "Delete" at bounding box center [93, 241] width 153 height 15
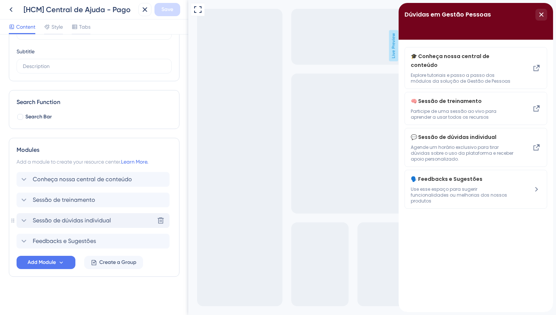
click at [75, 221] on span "Sessão de dúvidas individual" at bounding box center [72, 220] width 78 height 9
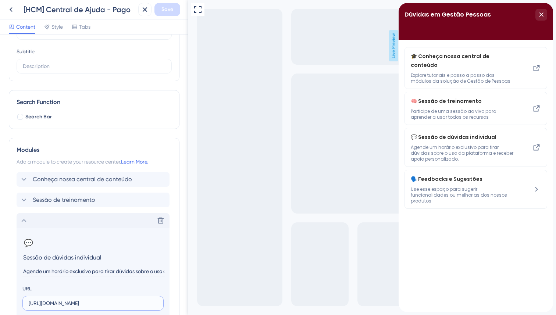
click at [105, 305] on input "[URL][DOMAIN_NAME]" at bounding box center [93, 304] width 129 height 8
paste input "d/cnzq-w58-y24/duvidas-caju-gestao-de-pessoa"
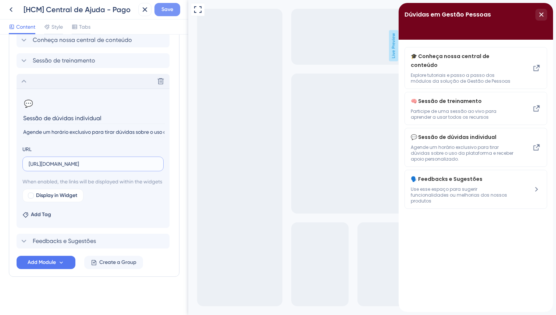
type input "[URL][DOMAIN_NAME]"
click at [168, 9] on span "Save" at bounding box center [168, 9] width 12 height 9
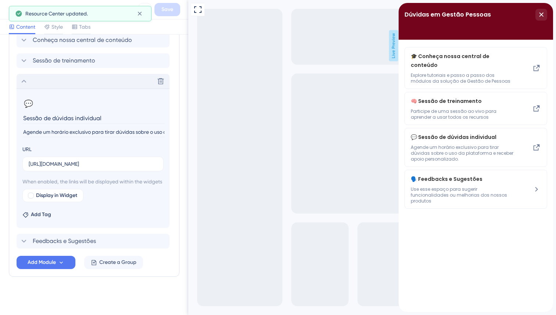
click at [7, 10] on icon at bounding box center [11, 9] width 9 height 9
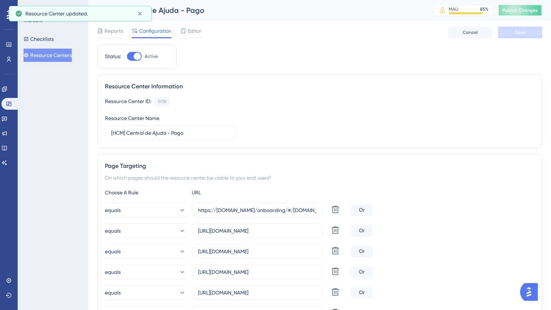
click at [524, 10] on span "Publish Changes" at bounding box center [519, 10] width 35 height 6
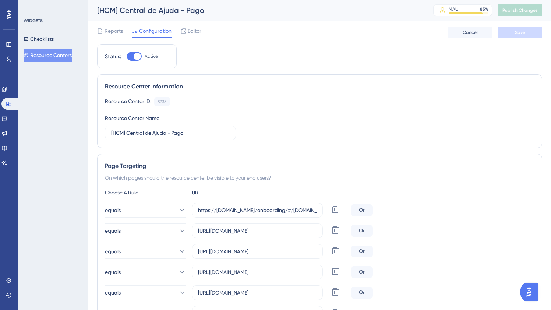
click at [156, 31] on span "Configuration" at bounding box center [155, 30] width 32 height 9
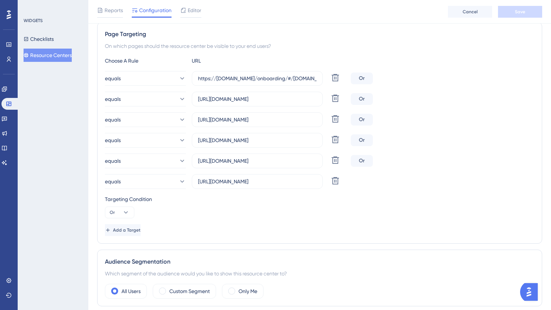
scroll to position [135, 0]
click at [193, 4] on div "Reports Configuration Editor Cancel Save" at bounding box center [319, 12] width 463 height 24
click at [194, 10] on span "Editor" at bounding box center [195, 10] width 14 height 9
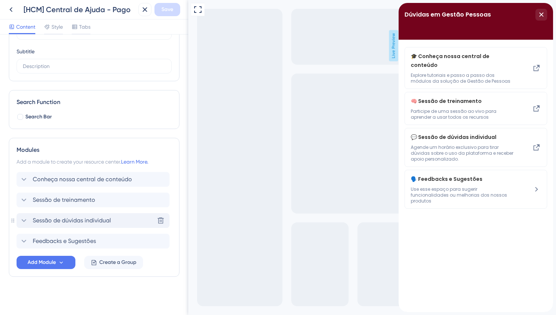
click at [93, 219] on span "Sessão de dúvidas individual" at bounding box center [72, 220] width 78 height 9
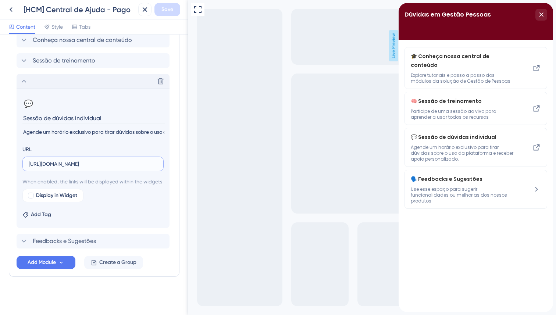
scroll to position [0, 49]
drag, startPoint x: 276, startPoint y: 156, endPoint x: 230, endPoint y: 155, distance: 46.0
click at [151, 270] on div "Modules Add a module to create your resource center. Learn More. Conheça nossa …" at bounding box center [94, 138] width 171 height 279
click at [14, 8] on icon at bounding box center [11, 9] width 9 height 9
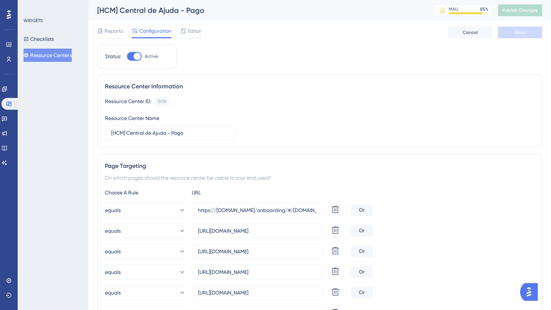
click at [63, 54] on button "Resource Centers" at bounding box center [48, 55] width 48 height 13
